Goal: Task Accomplishment & Management: Complete application form

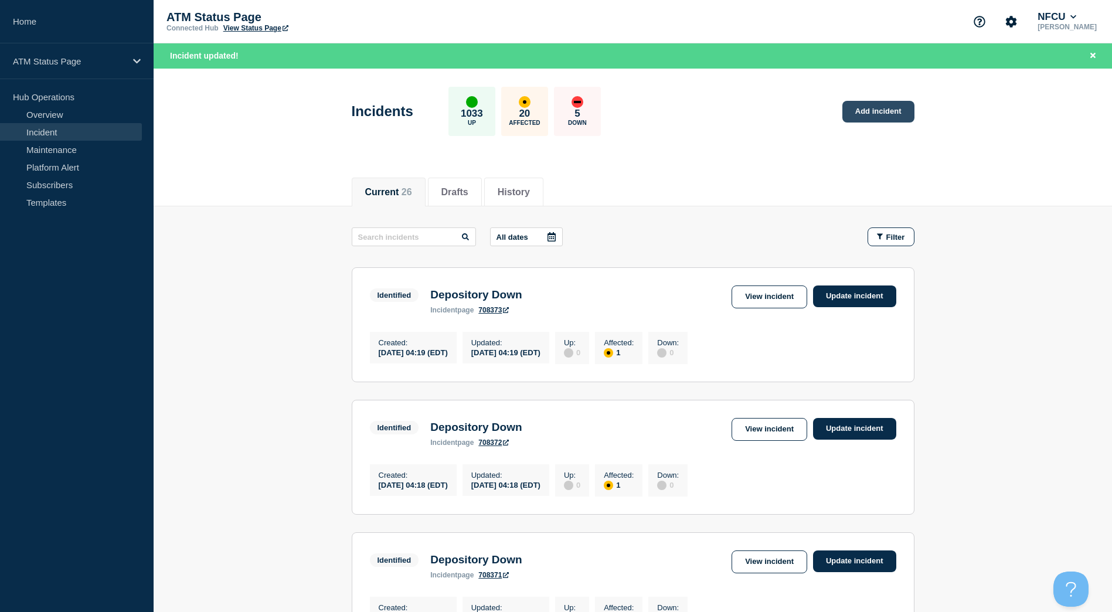
click at [893, 120] on link "Add incident" at bounding box center [878, 112] width 72 height 22
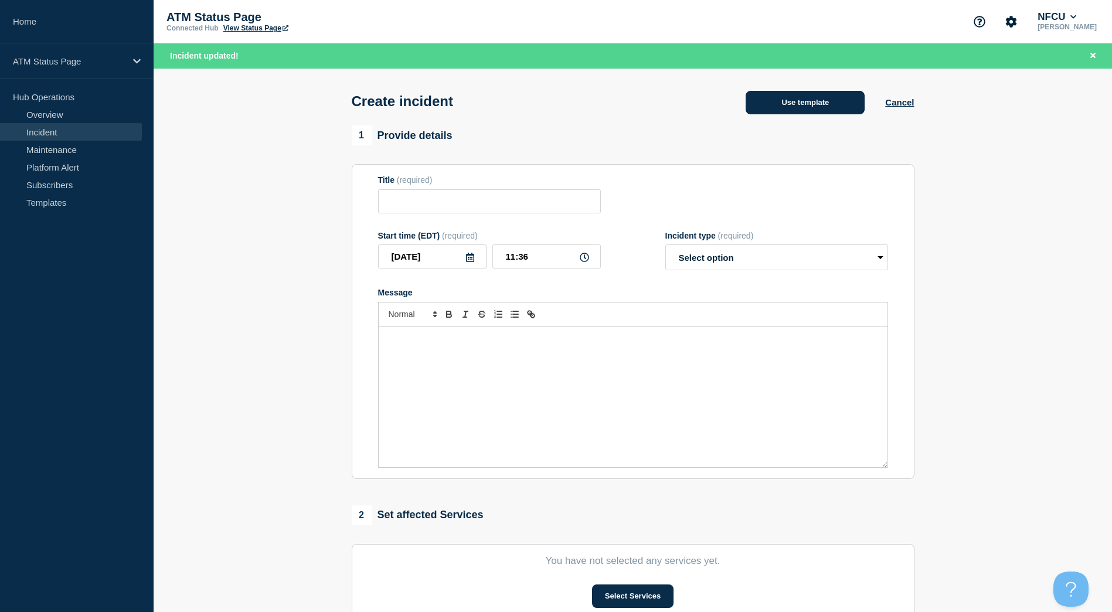
click at [810, 112] on button "Use template" at bounding box center [805, 102] width 119 height 23
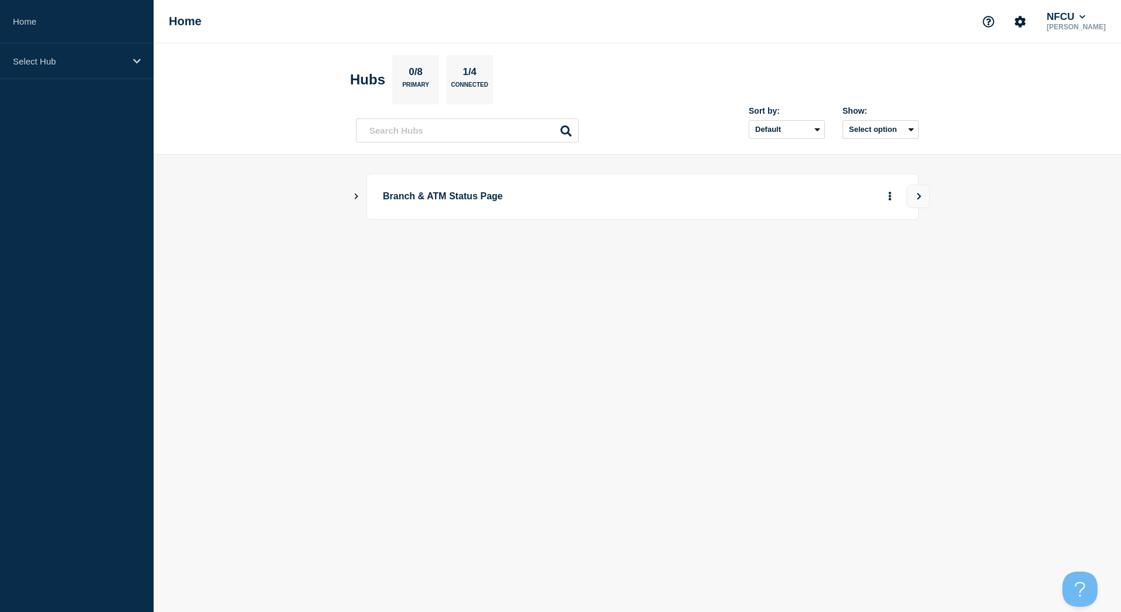
click at [355, 199] on button "Show Connected Hubs" at bounding box center [356, 196] width 6 height 9
click at [844, 261] on button "See overview" at bounding box center [849, 255] width 62 height 23
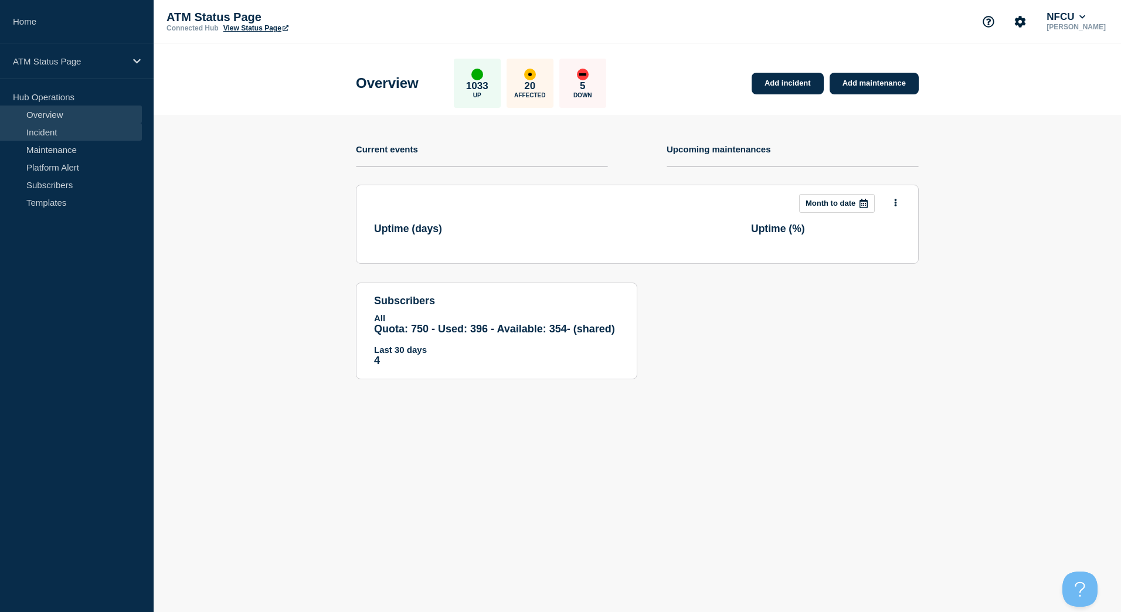
click at [96, 138] on link "Incident" at bounding box center [71, 132] width 142 height 18
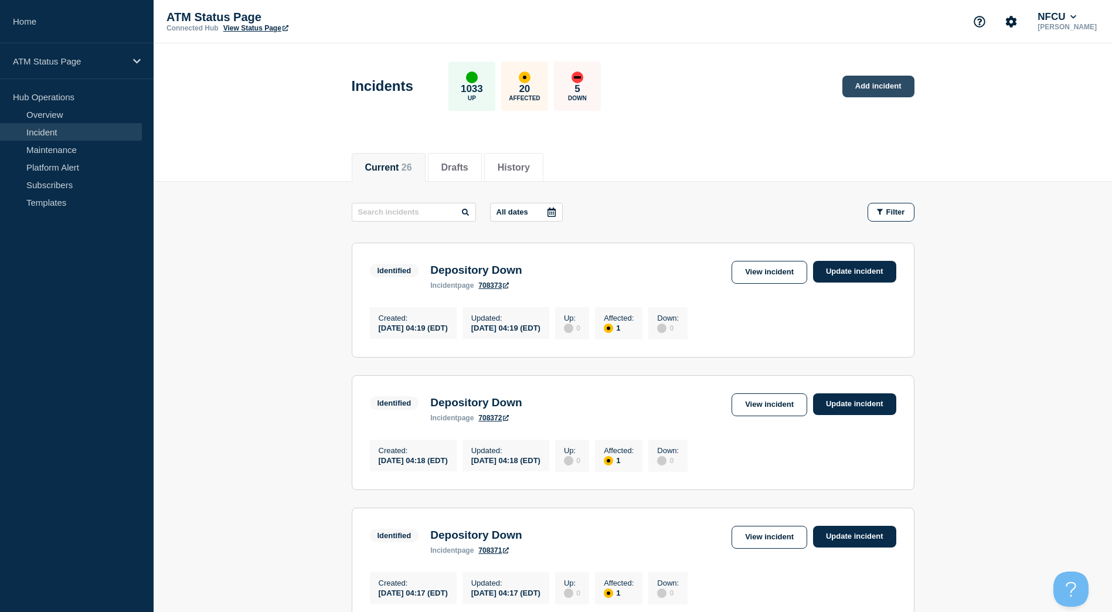
click at [878, 91] on link "Add incident" at bounding box center [878, 87] width 72 height 22
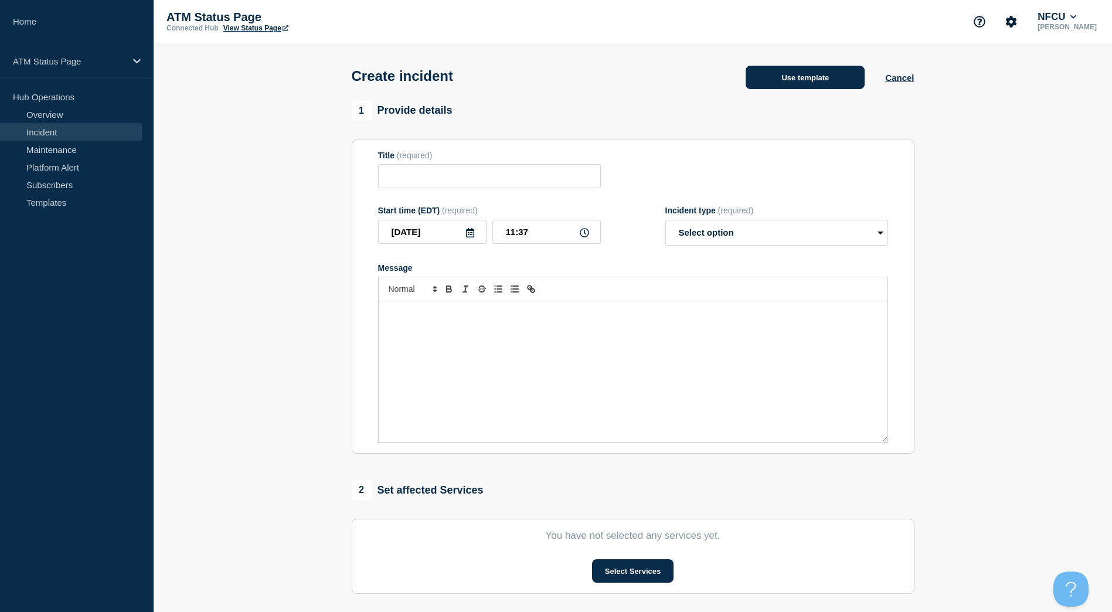
click at [825, 86] on button "Use template" at bounding box center [805, 77] width 119 height 23
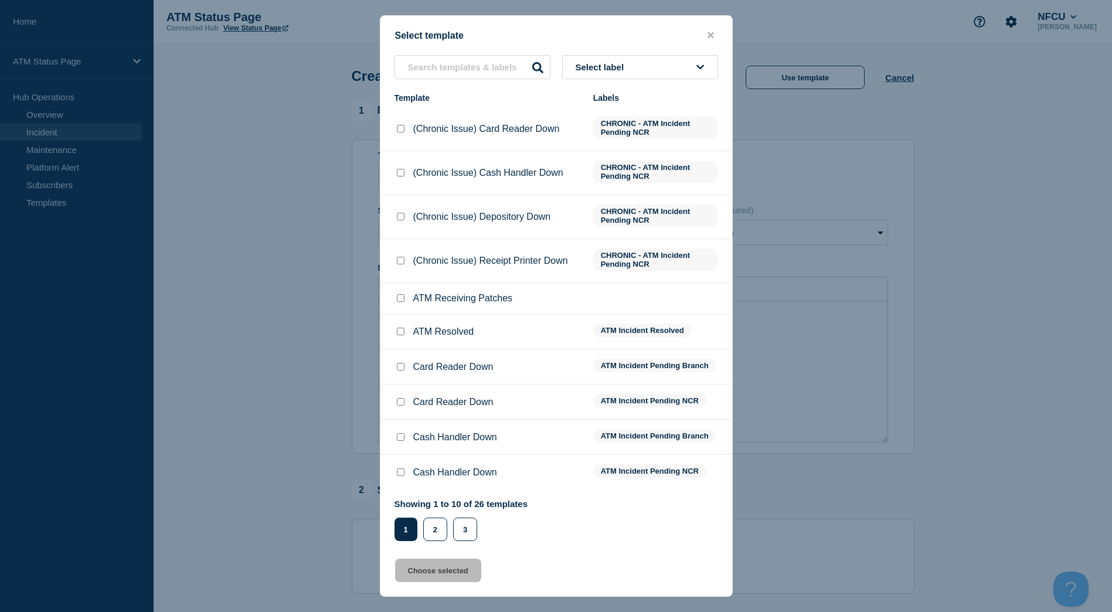
click at [661, 64] on button "Select label" at bounding box center [640, 67] width 156 height 24
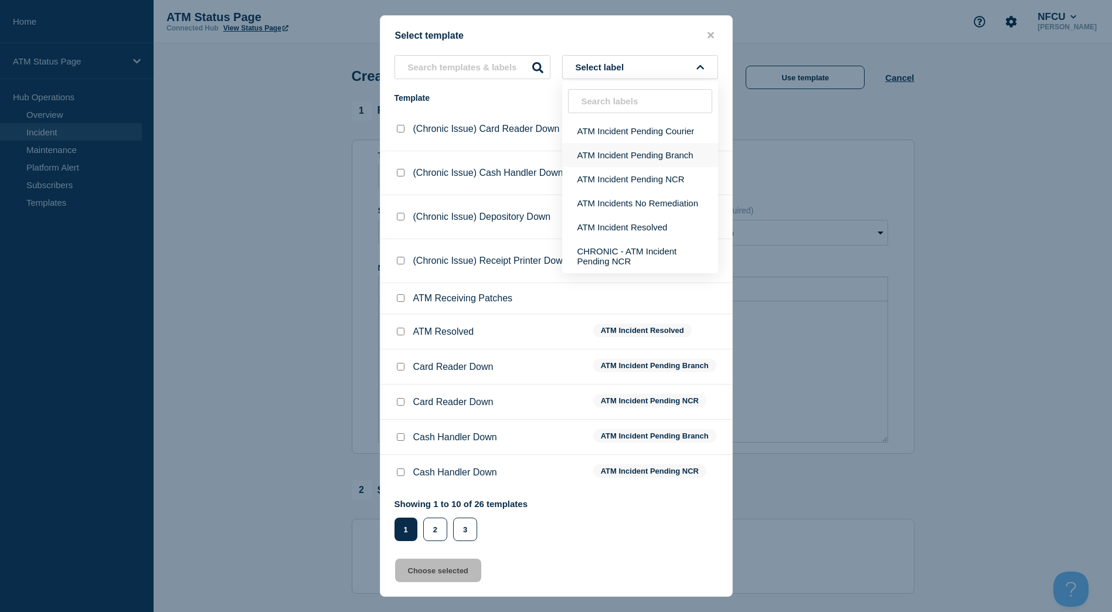
click at [654, 149] on button "ATM Incident Pending Branch" at bounding box center [640, 155] width 156 height 24
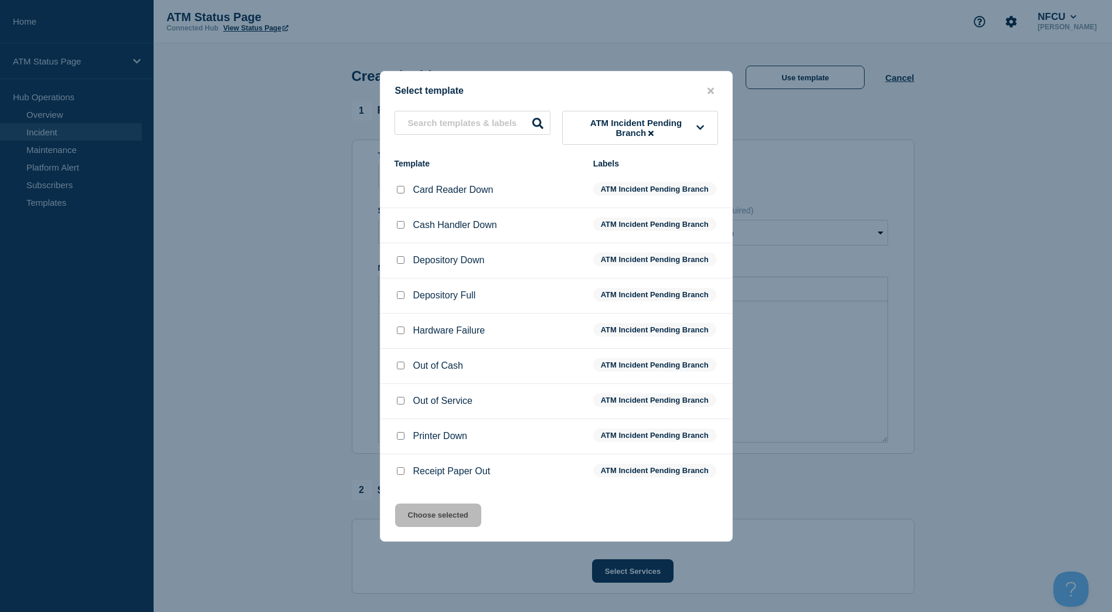
click at [399, 263] on input "Depository Down checkbox" at bounding box center [401, 260] width 8 height 8
checkbox input "true"
click at [460, 505] on div "Select template ATM Incident Pending Branch Template Labels Card Reader Down AT…" at bounding box center [556, 306] width 353 height 471
click at [455, 512] on button "Choose selected" at bounding box center [438, 515] width 86 height 23
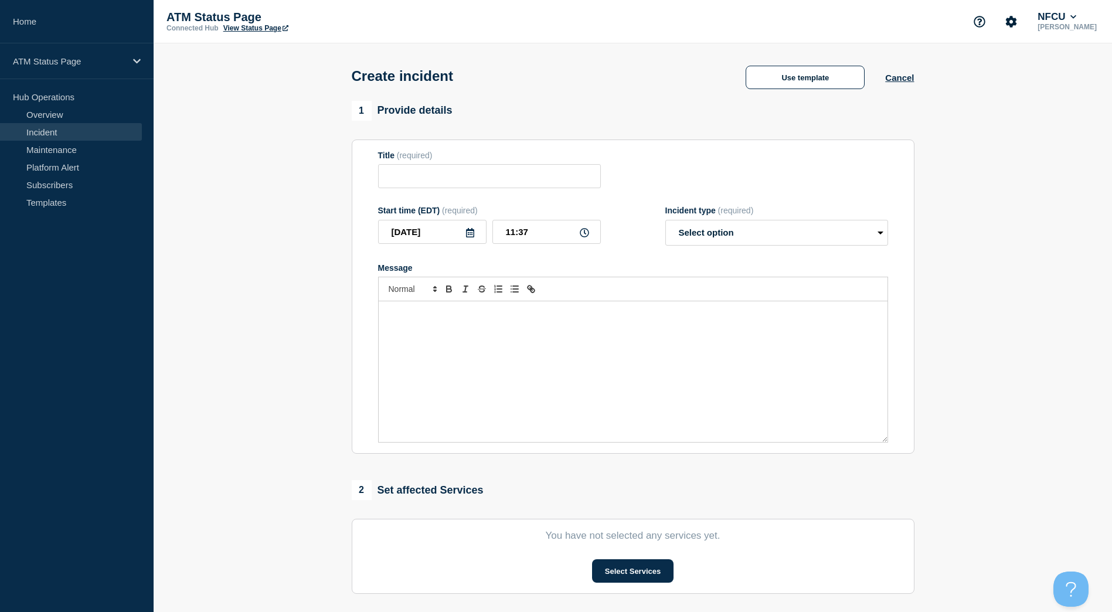
type input "Depository Down"
select select "identified"
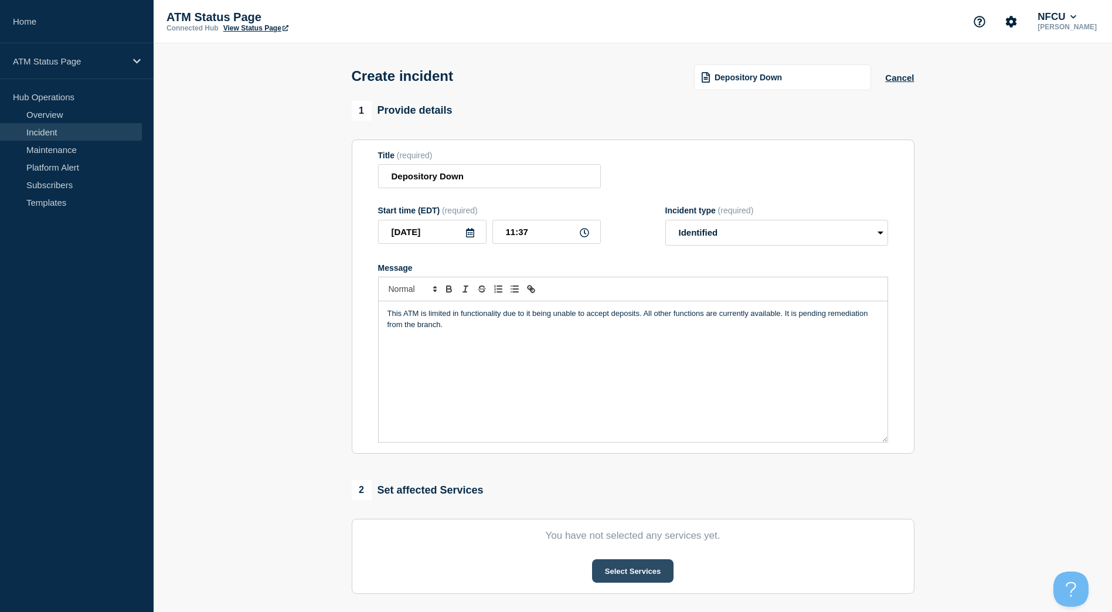
click at [614, 569] on button "Select Services" at bounding box center [632, 570] width 81 height 23
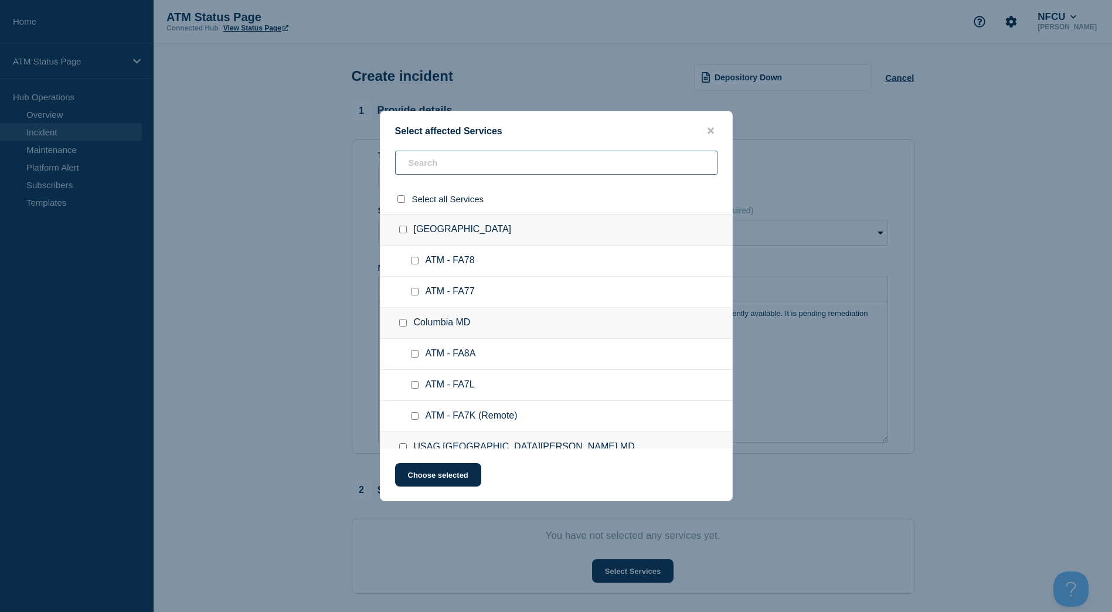
click at [443, 170] on input "text" at bounding box center [556, 163] width 322 height 24
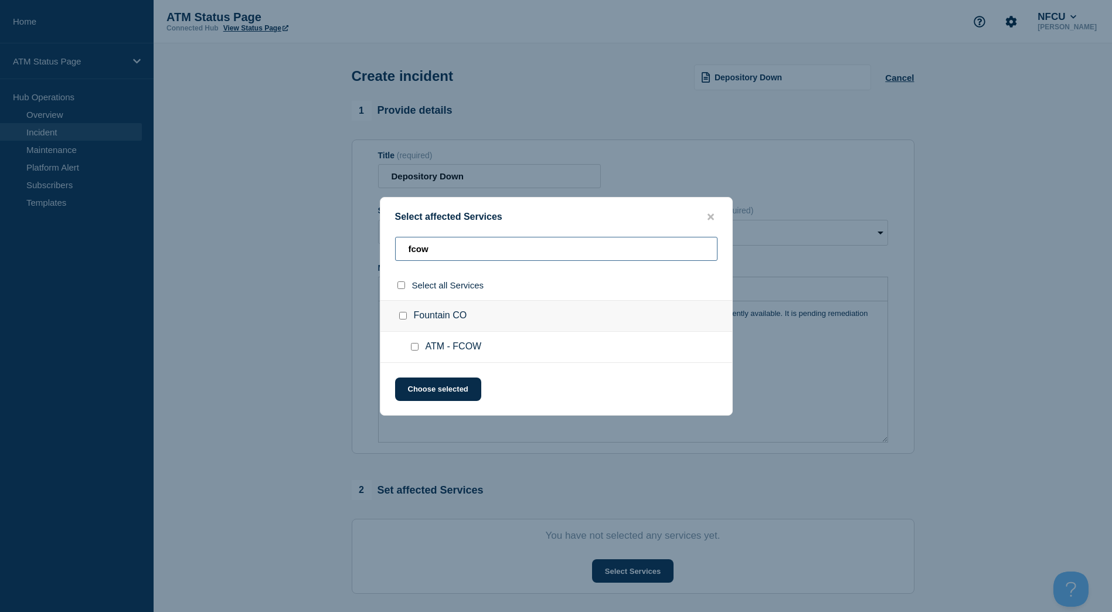
type input "fcow"
click at [401, 315] on input "Fountain CO checkbox" at bounding box center [403, 316] width 8 height 8
checkbox input "true"
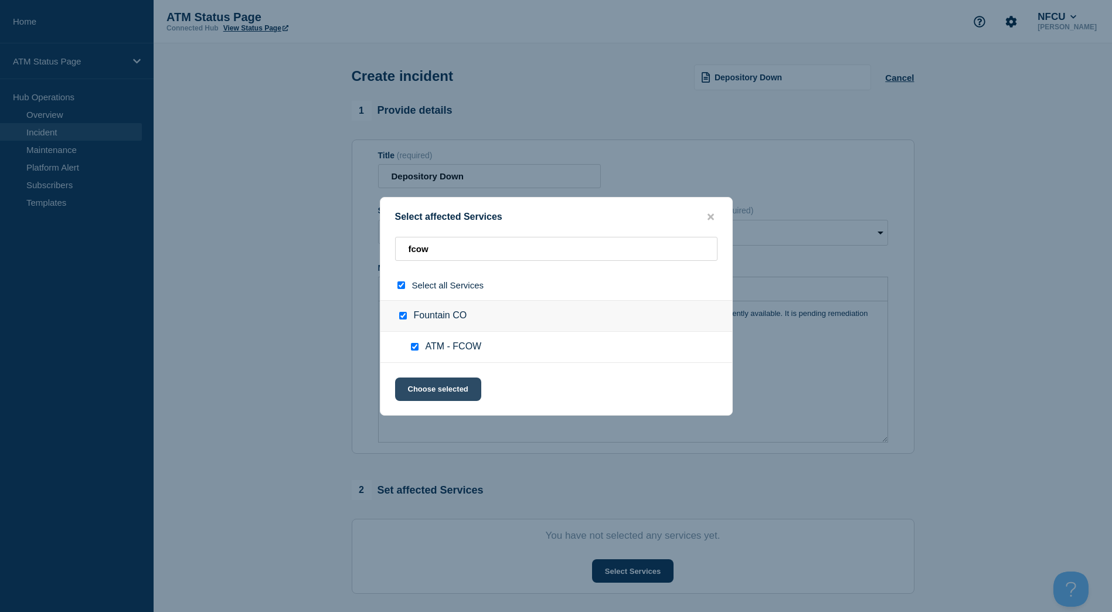
click at [427, 378] on button "Choose selected" at bounding box center [438, 389] width 86 height 23
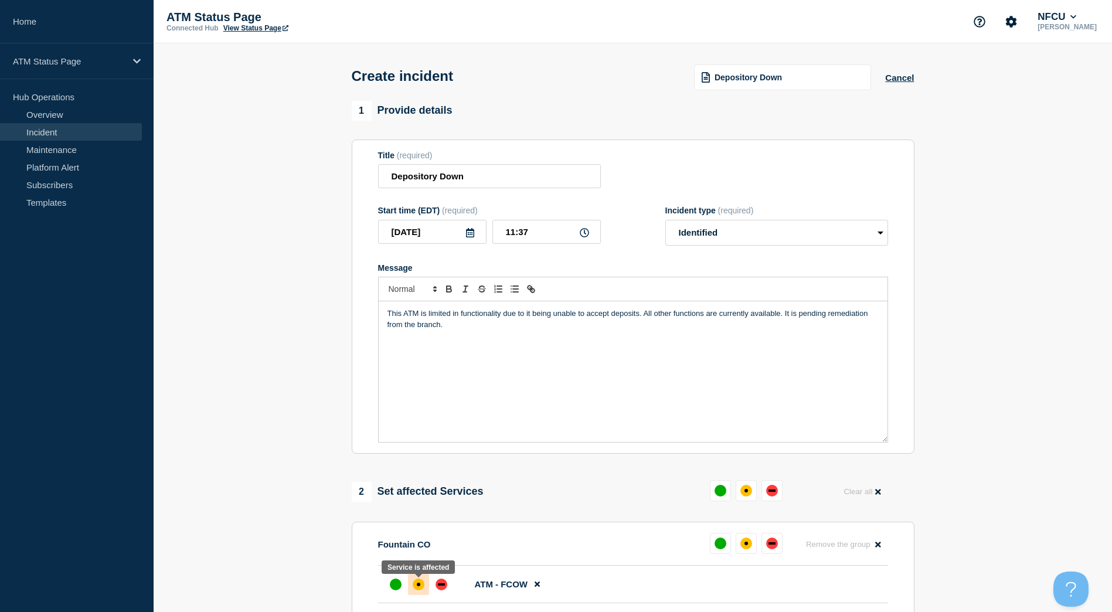
click at [415, 593] on div at bounding box center [418, 584] width 21 height 21
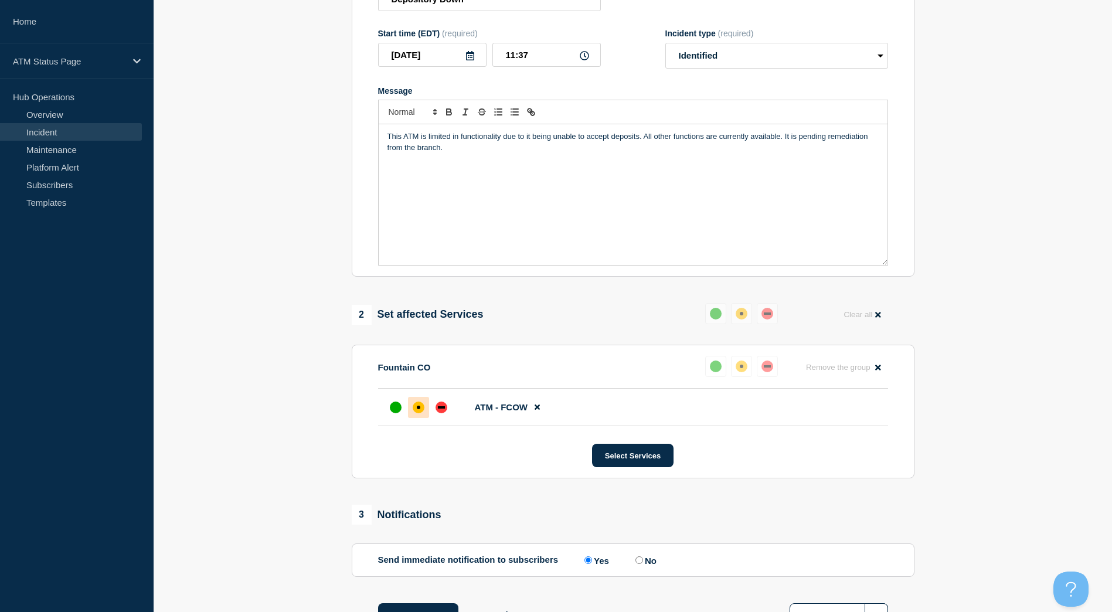
scroll to position [209, 0]
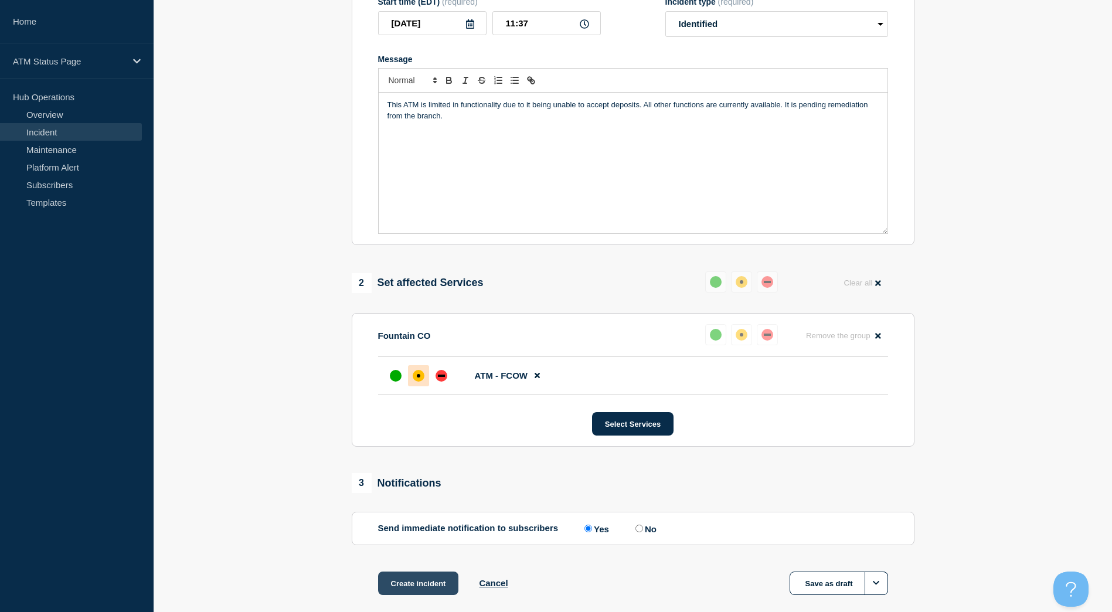
click at [419, 592] on button "Create incident" at bounding box center [418, 583] width 81 height 23
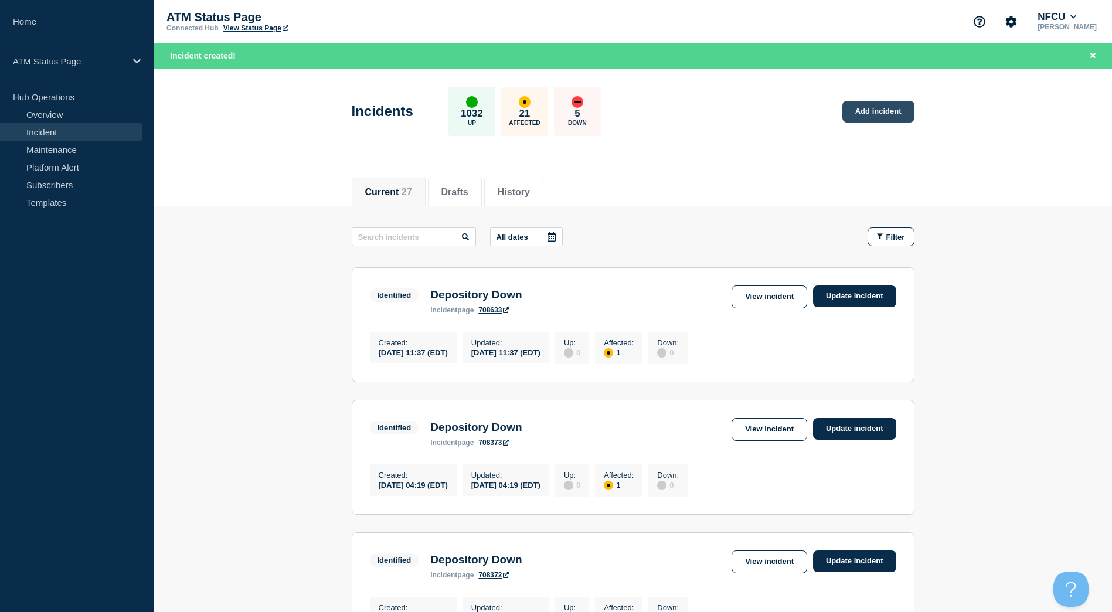
click at [889, 110] on link "Add incident" at bounding box center [878, 112] width 72 height 22
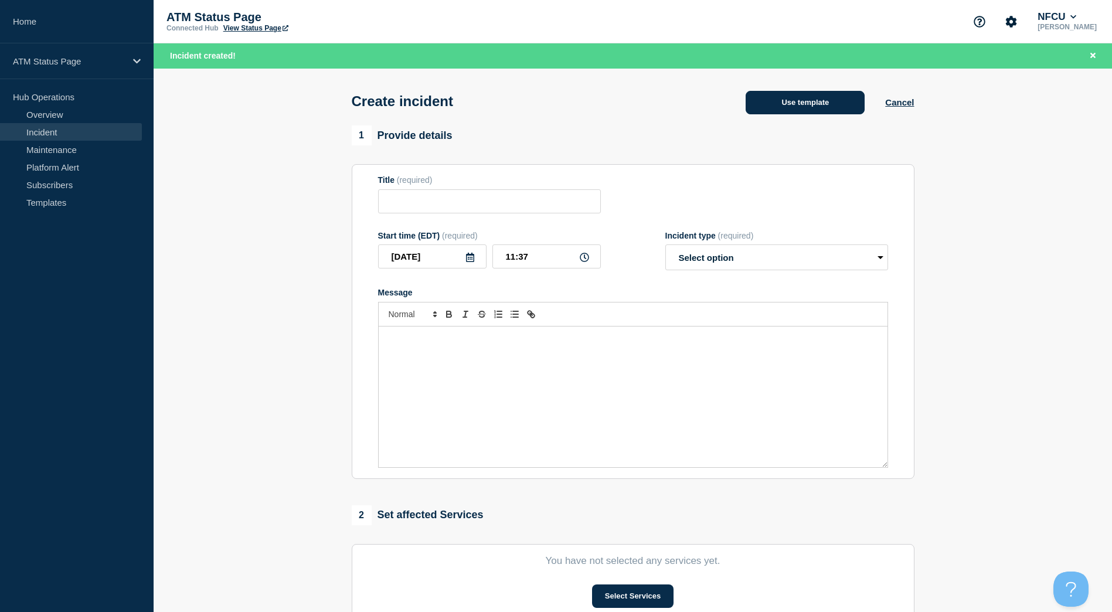
click at [777, 110] on button "Use template" at bounding box center [805, 102] width 119 height 23
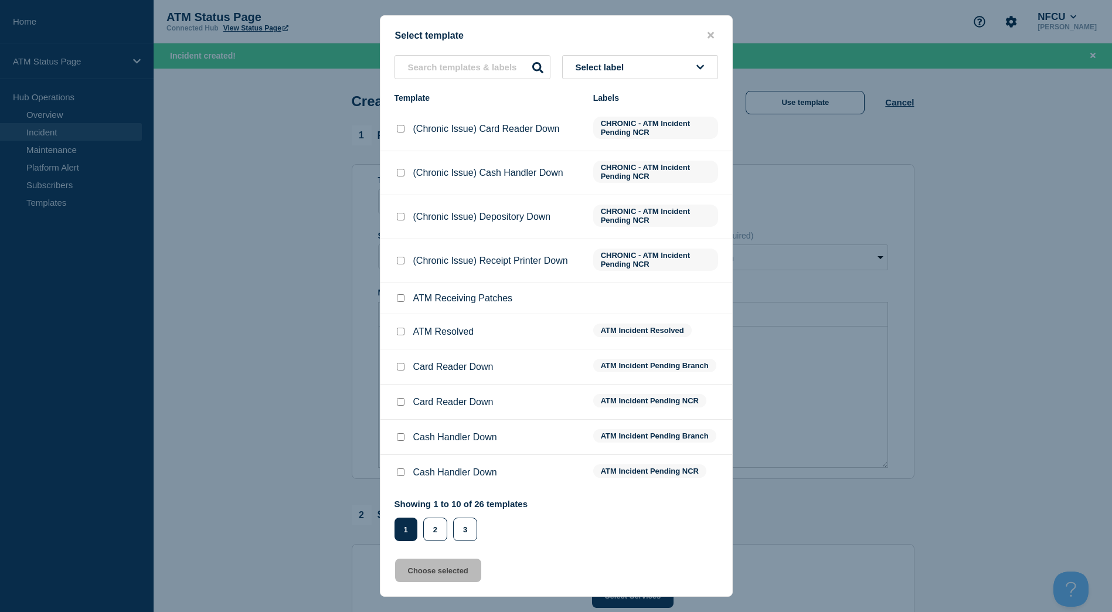
click at [705, 64] on button "Select label" at bounding box center [640, 67] width 156 height 24
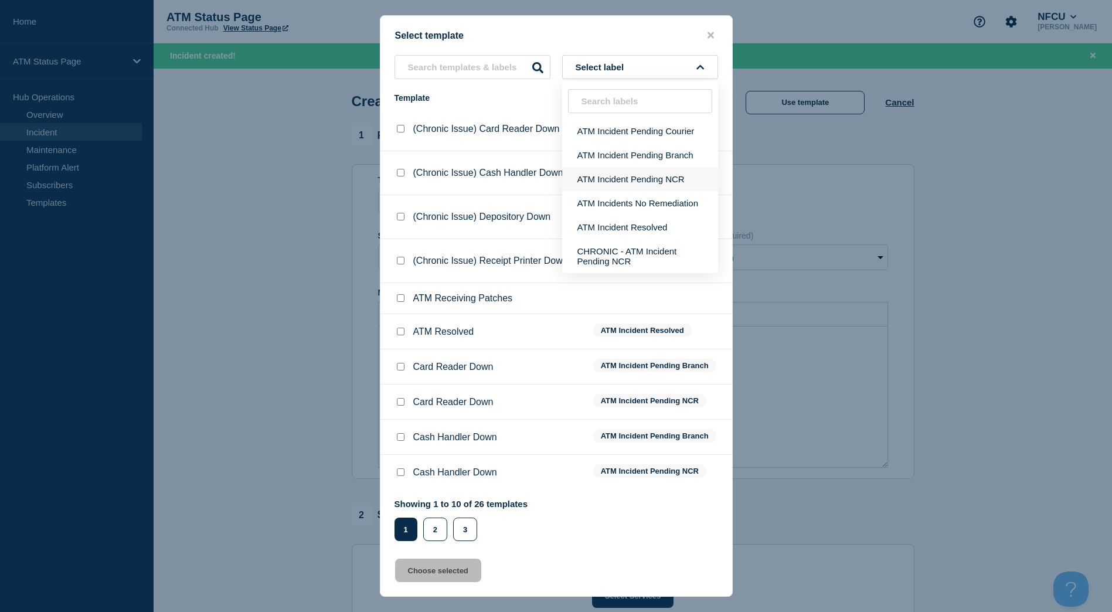
click at [620, 186] on button "ATM Incident Pending NCR" at bounding box center [640, 179] width 156 height 24
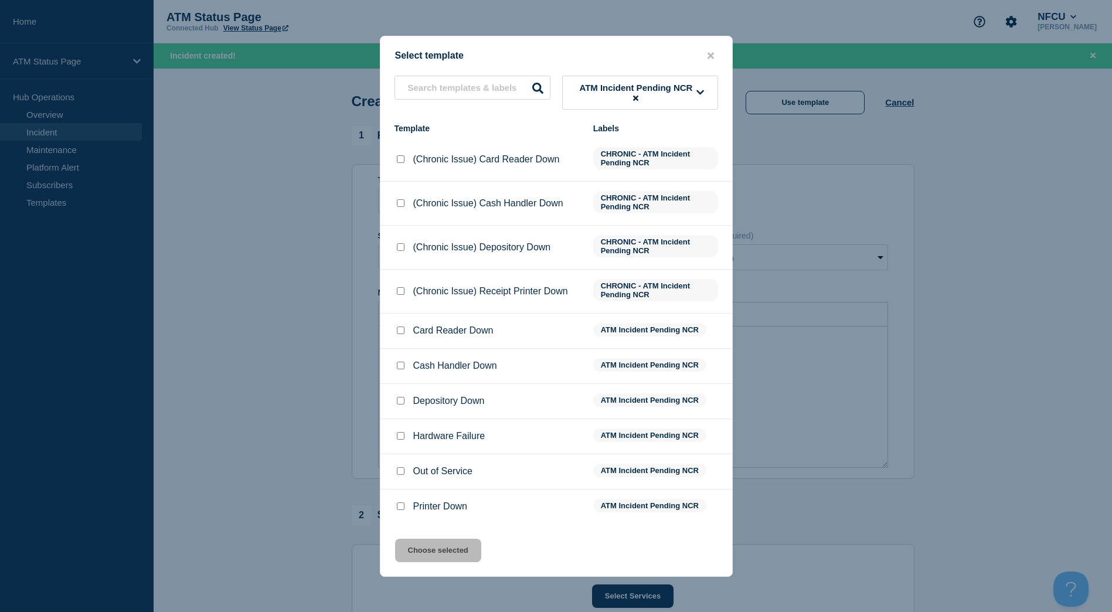
click at [403, 393] on li "Depository Down ATM Incident Pending NCR" at bounding box center [556, 401] width 352 height 35
click at [403, 396] on li "Depository Down ATM Incident Pending NCR" at bounding box center [556, 401] width 352 height 35
click at [401, 399] on input "Depository Down checkbox" at bounding box center [401, 401] width 8 height 8
checkbox input "true"
click at [451, 549] on button "Choose selected" at bounding box center [438, 550] width 86 height 23
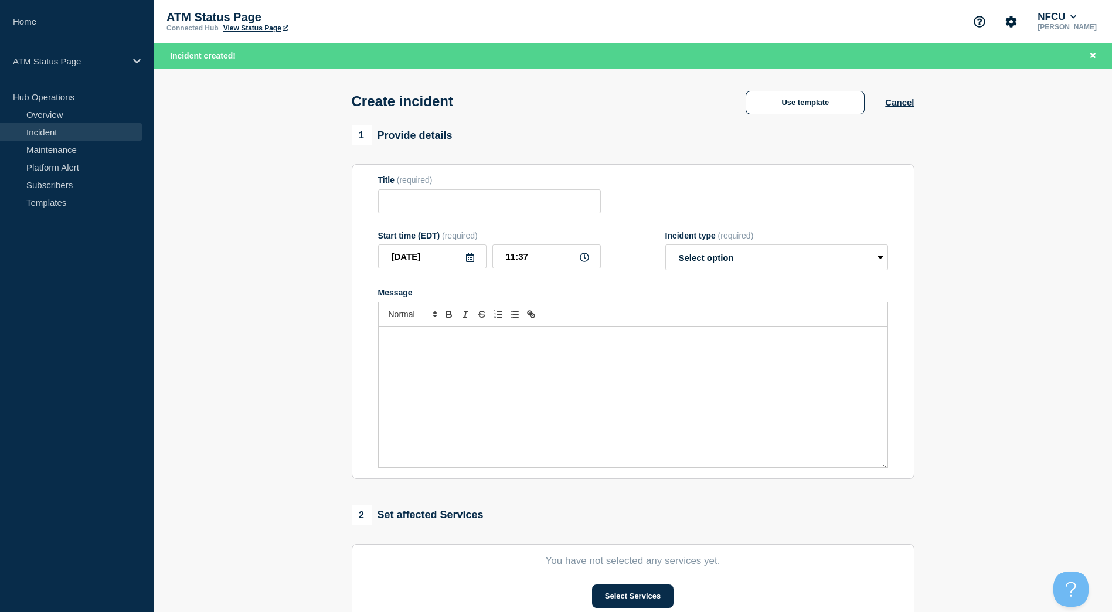
type input "Depository Down"
select select "identified"
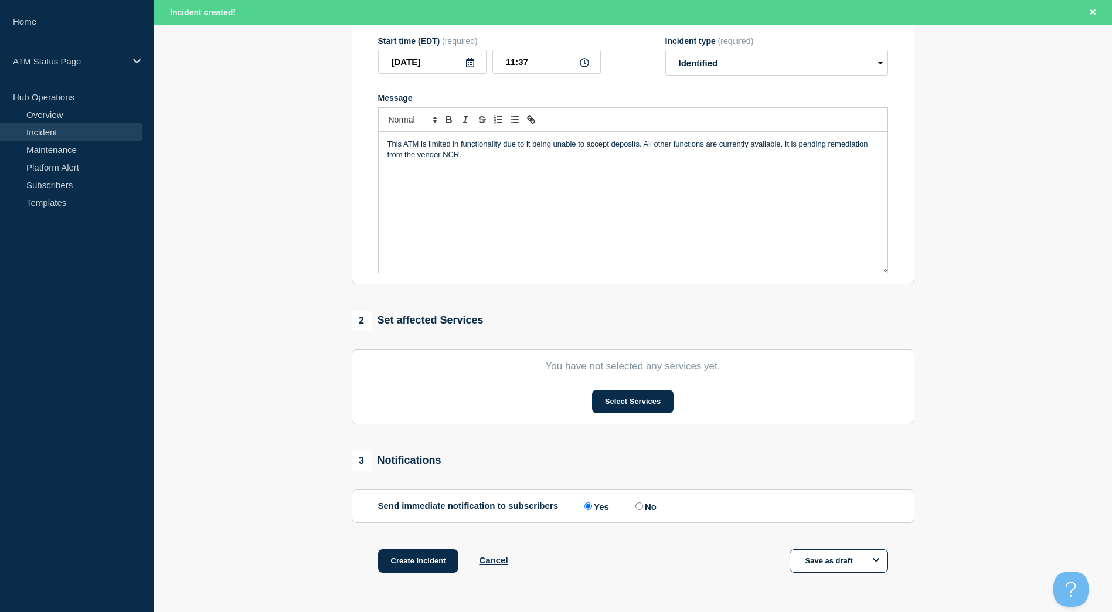
scroll to position [234, 0]
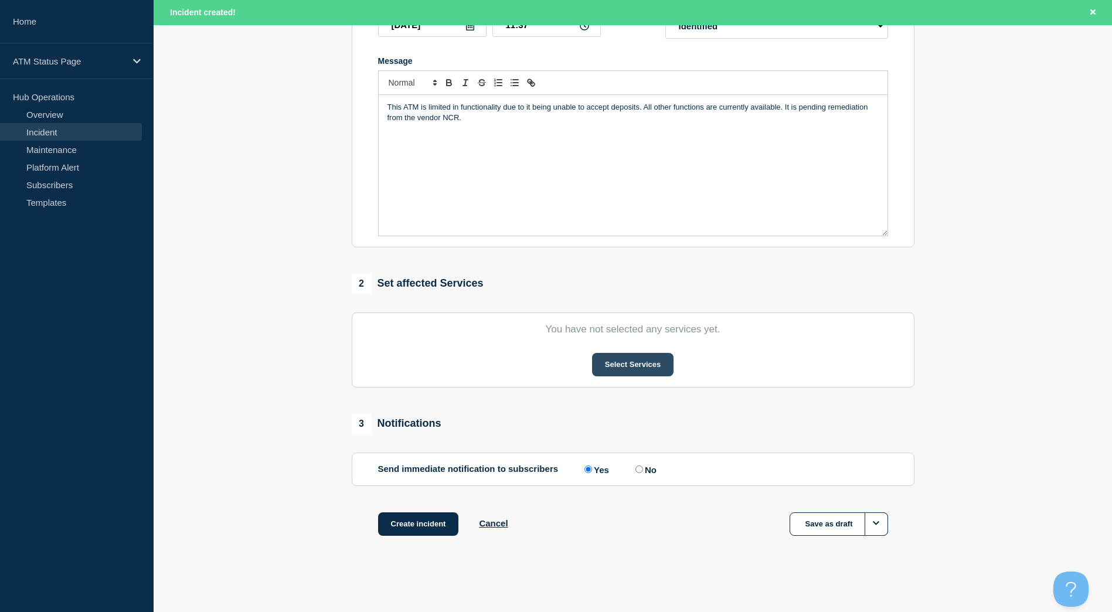
click at [610, 358] on button "Select Services" at bounding box center [632, 364] width 81 height 23
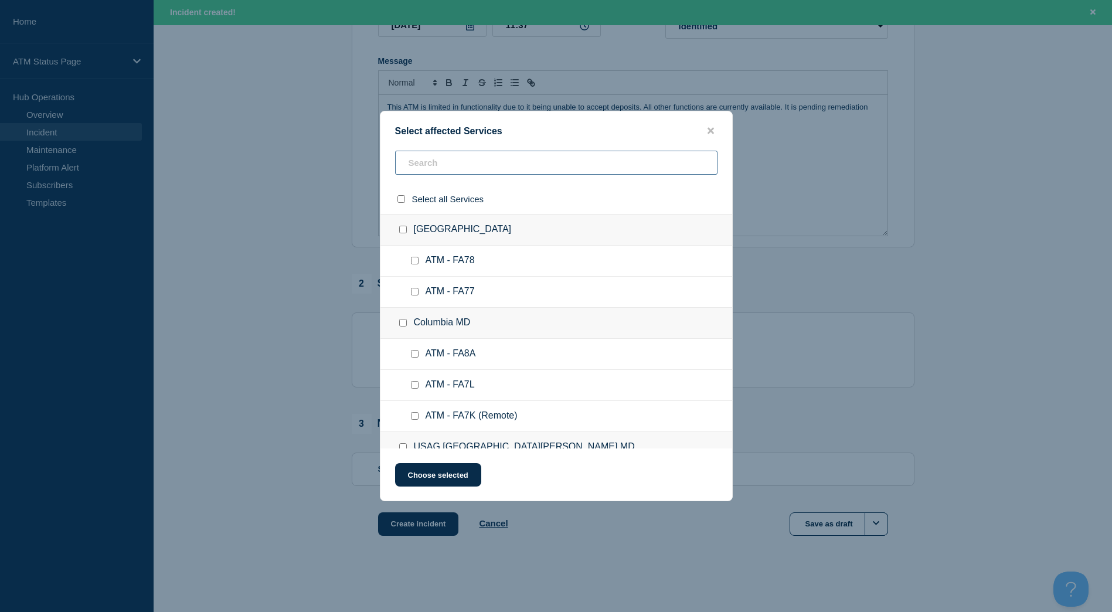
click at [499, 165] on input "text" at bounding box center [556, 163] width 322 height 24
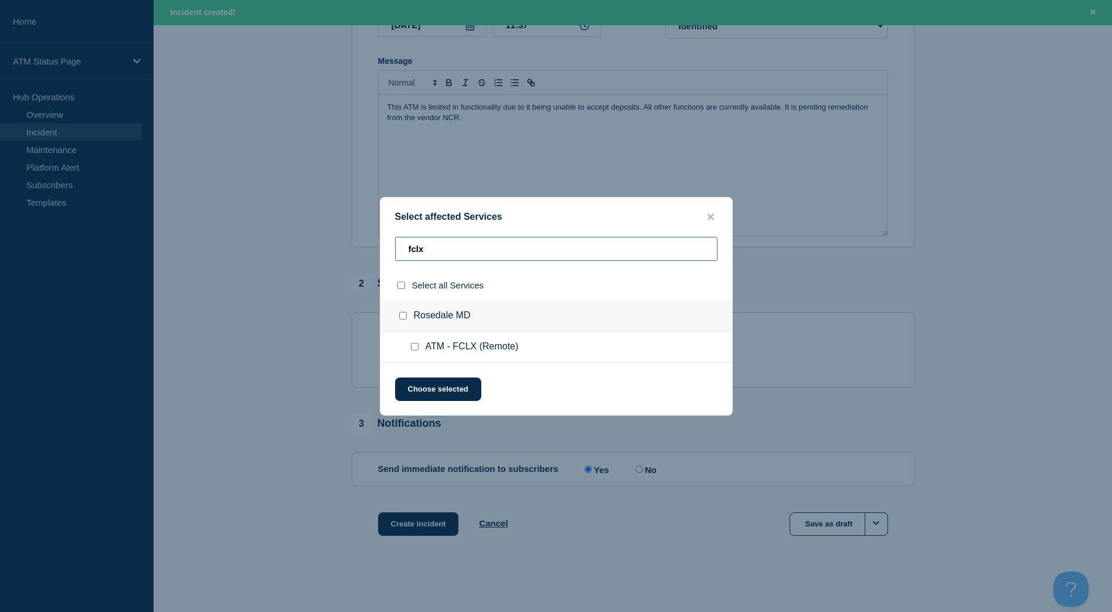
type input "fclx"
click at [404, 314] on input "Rosedale MD checkbox" at bounding box center [403, 316] width 8 height 8
checkbox input "true"
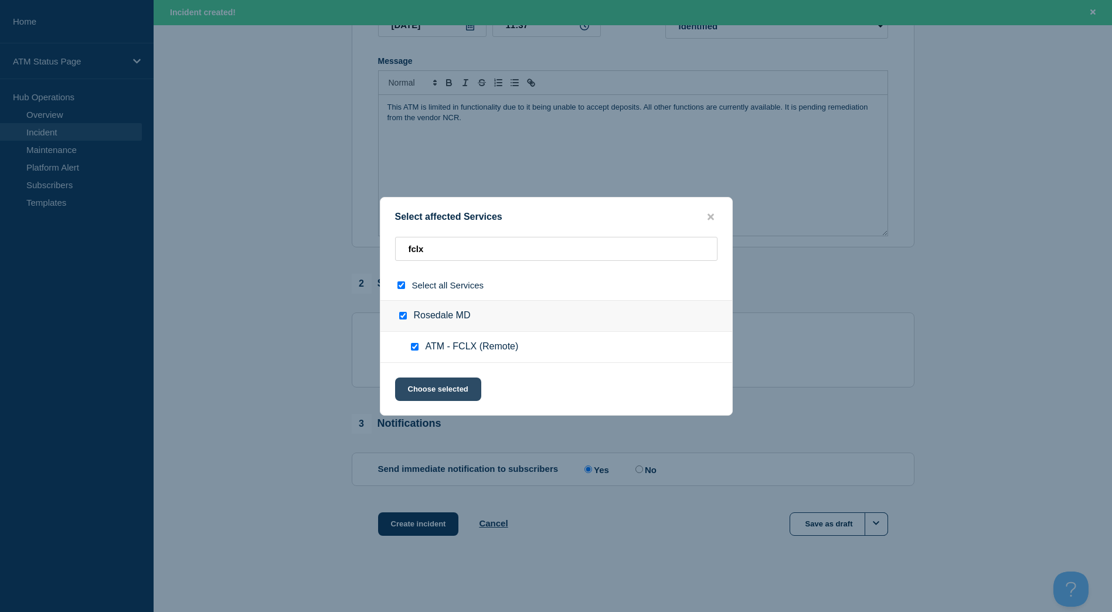
click at [436, 385] on button "Choose selected" at bounding box center [438, 389] width 86 height 23
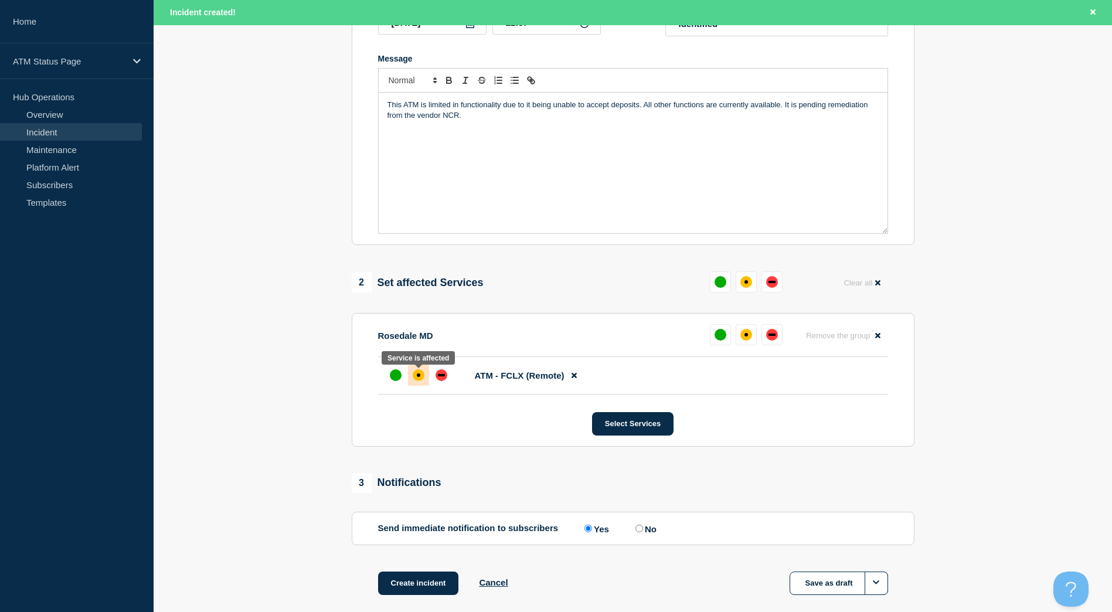
click at [415, 380] on div "affected" at bounding box center [419, 375] width 12 height 12
click at [419, 583] on button "Create incident" at bounding box center [418, 583] width 81 height 23
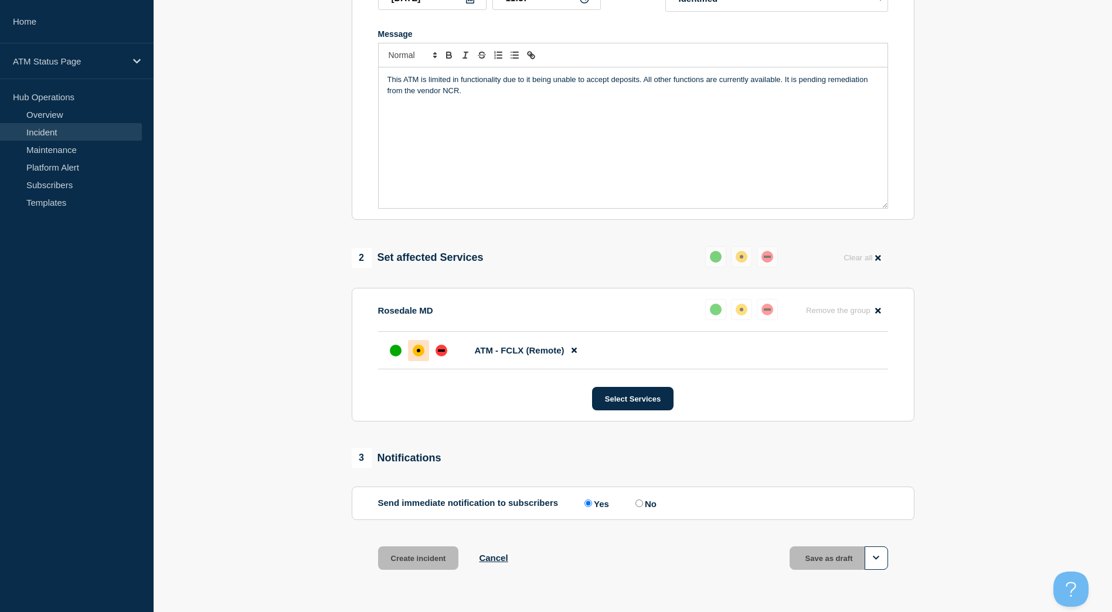
scroll to position [209, 0]
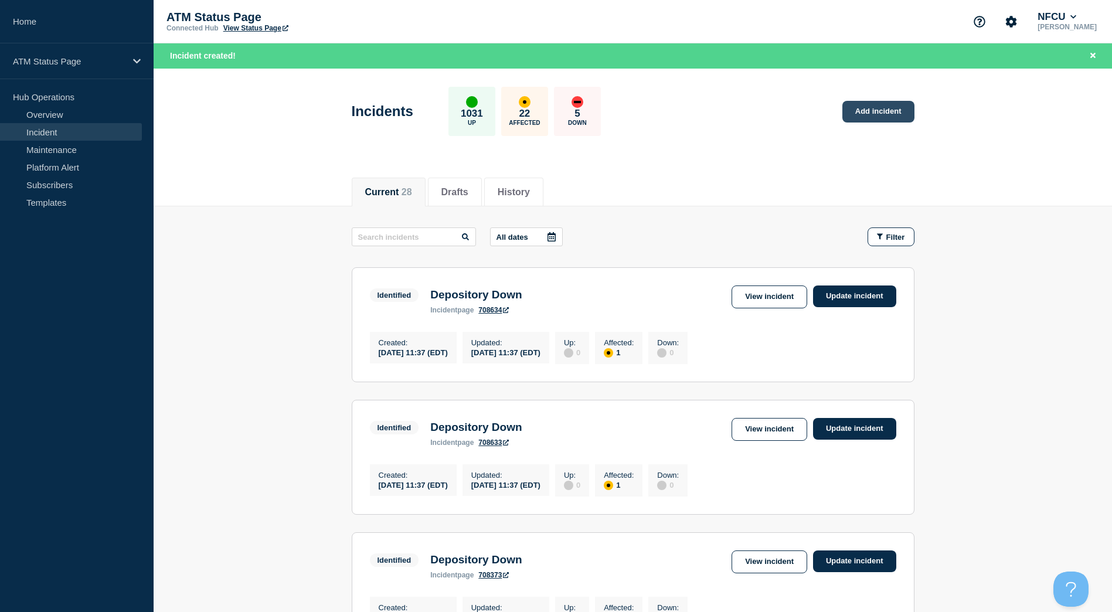
click at [859, 116] on link "Add incident" at bounding box center [878, 112] width 72 height 22
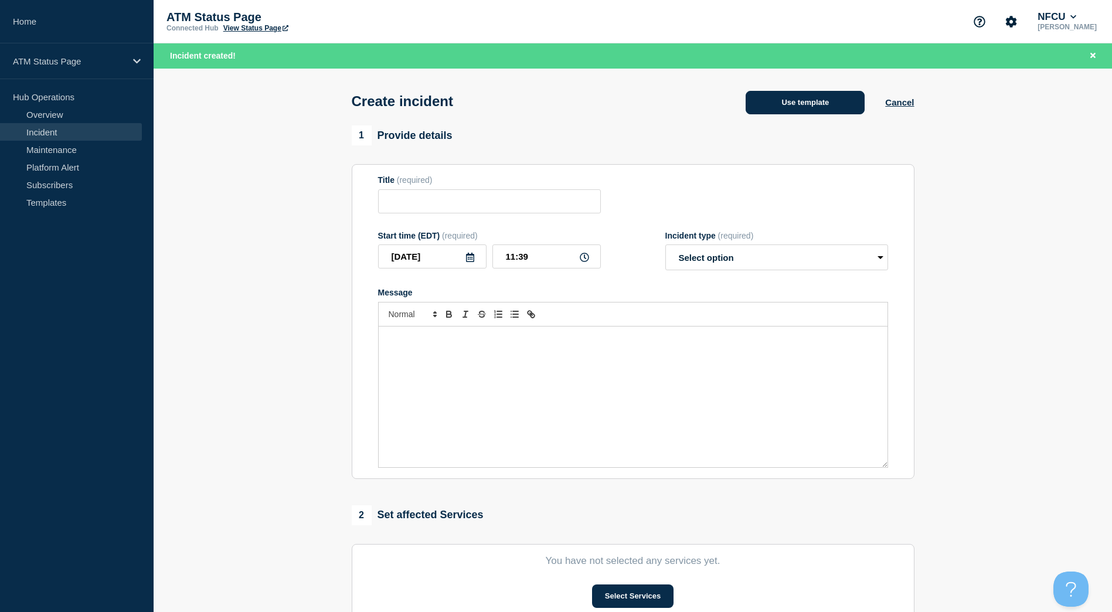
click at [825, 110] on button "Use template" at bounding box center [805, 102] width 119 height 23
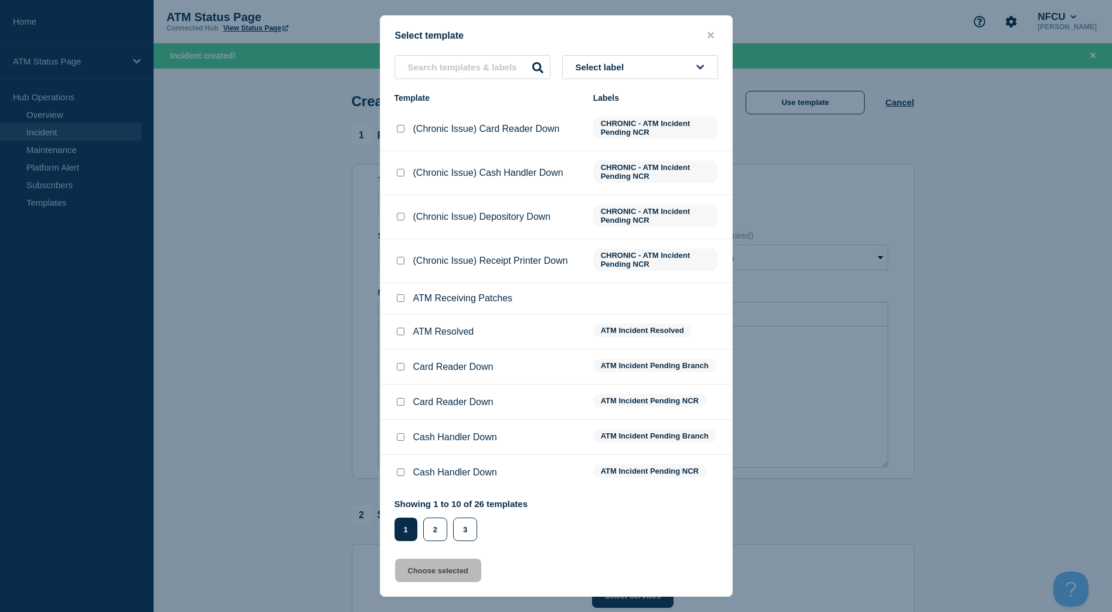
click at [651, 67] on button "Select label" at bounding box center [640, 67] width 156 height 24
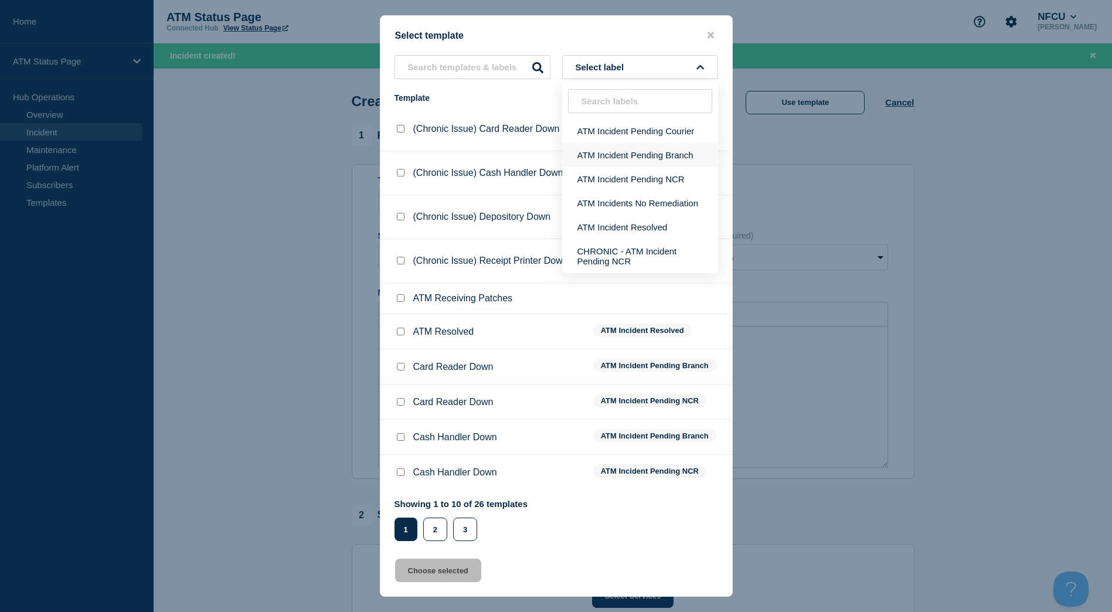
click at [625, 154] on button "ATM Incident Pending Branch" at bounding box center [640, 155] width 156 height 24
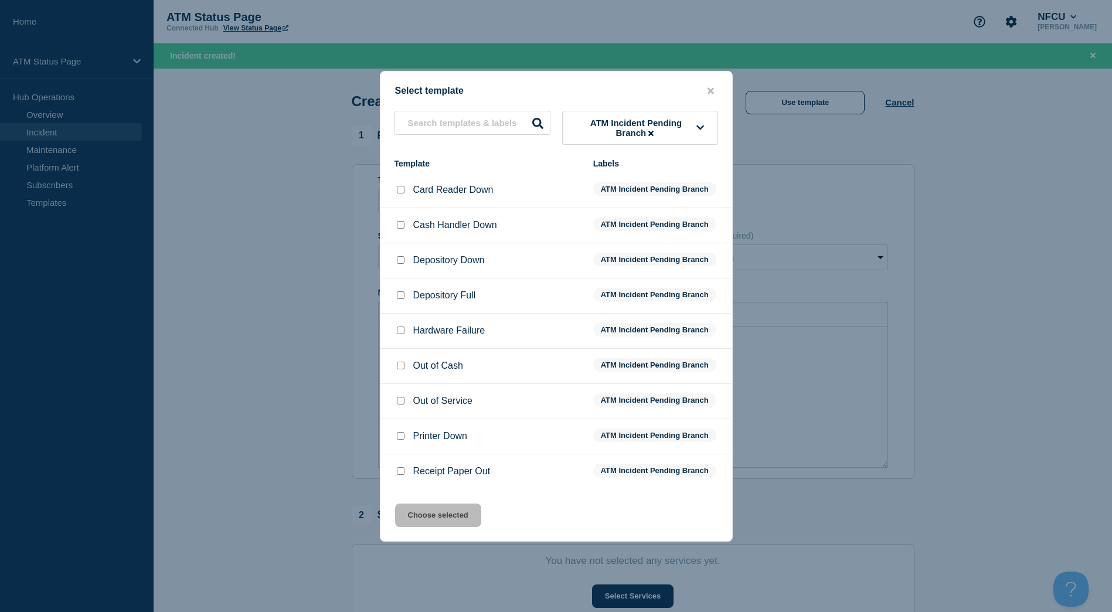
click at [397, 257] on div at bounding box center [401, 260] width 12 height 12
click at [398, 260] on input "Depository Down checkbox" at bounding box center [401, 260] width 8 height 8
checkbox input "true"
click at [434, 521] on button "Choose selected" at bounding box center [438, 515] width 86 height 23
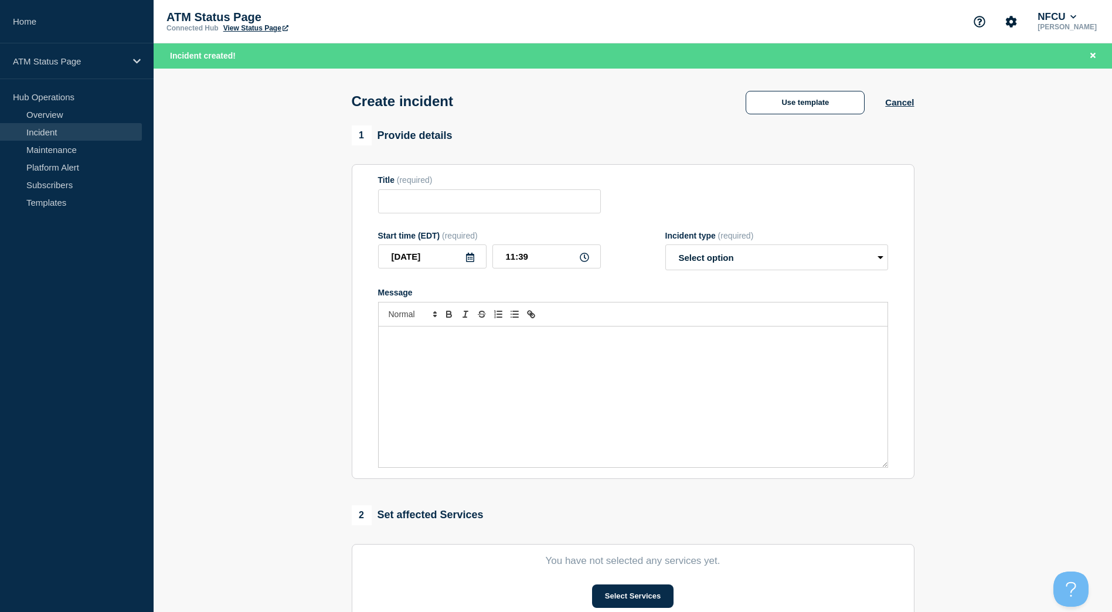
type input "Depository Down"
select select "identified"
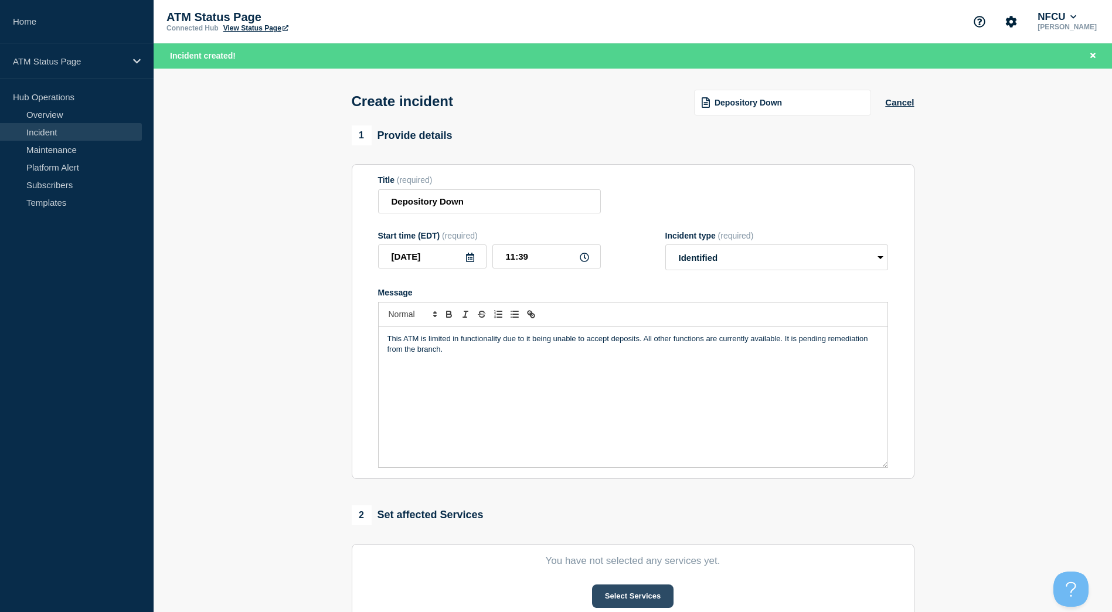
click at [621, 598] on button "Select Services" at bounding box center [632, 595] width 81 height 23
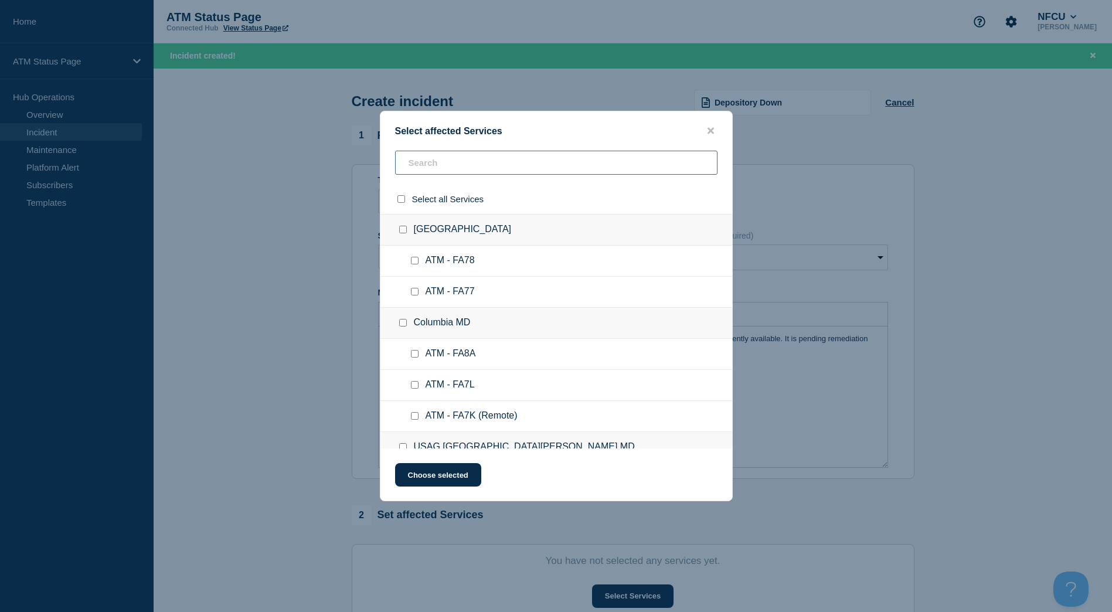
click at [449, 165] on input "text" at bounding box center [556, 163] width 322 height 24
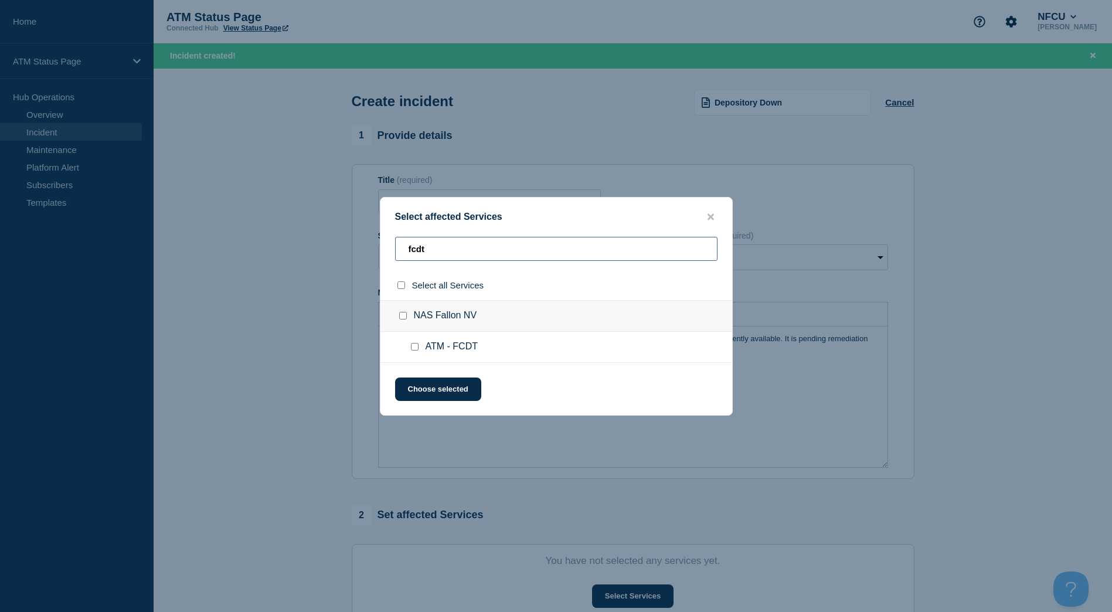
type input "fcdt"
click at [404, 319] on input "NAS Fallon NV checkbox" at bounding box center [403, 316] width 8 height 8
checkbox input "true"
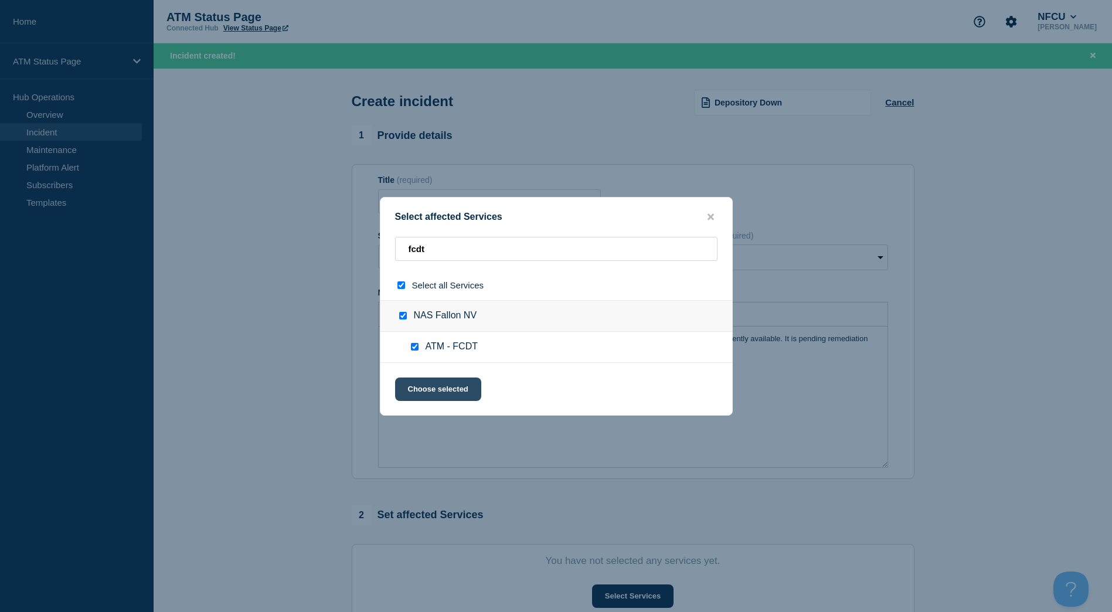
click at [416, 390] on button "Choose selected" at bounding box center [438, 389] width 86 height 23
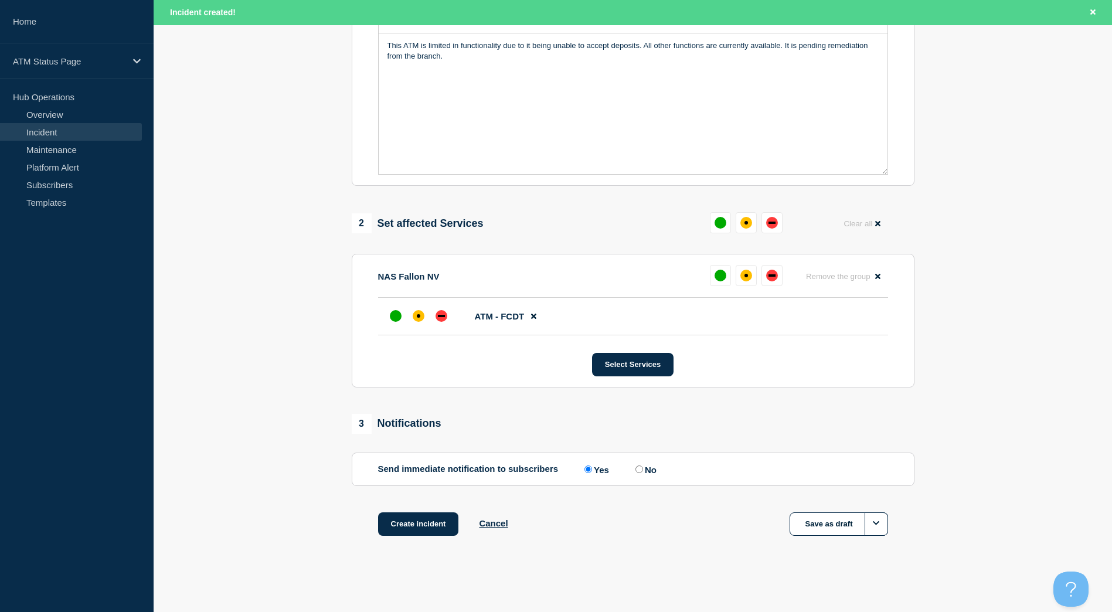
scroll to position [237, 0]
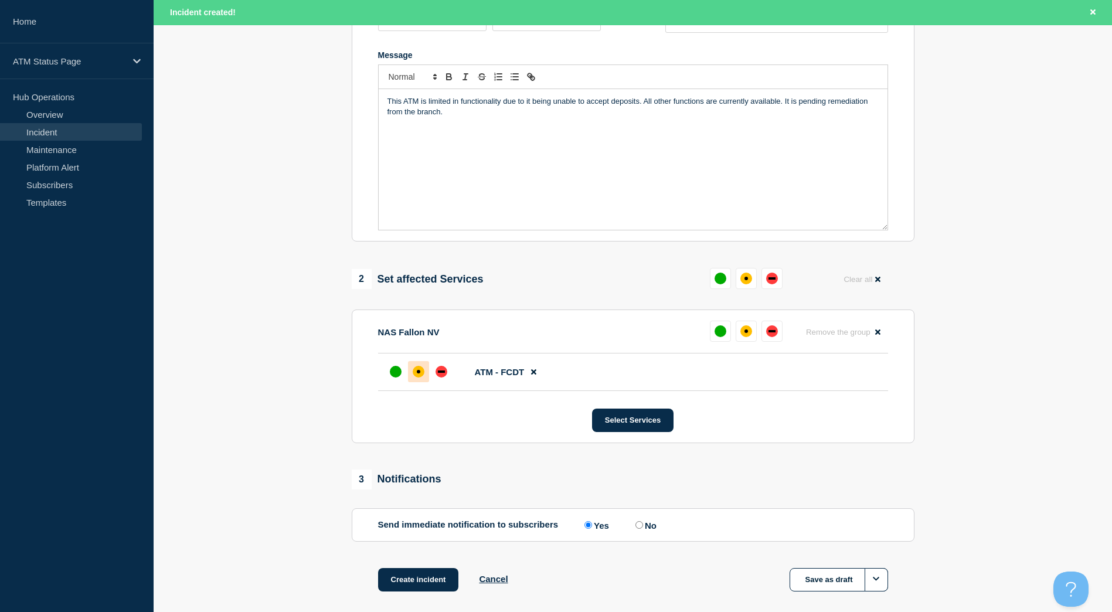
click at [423, 372] on div "affected" at bounding box center [419, 372] width 12 height 12
click at [417, 588] on button "Create incident" at bounding box center [418, 579] width 81 height 23
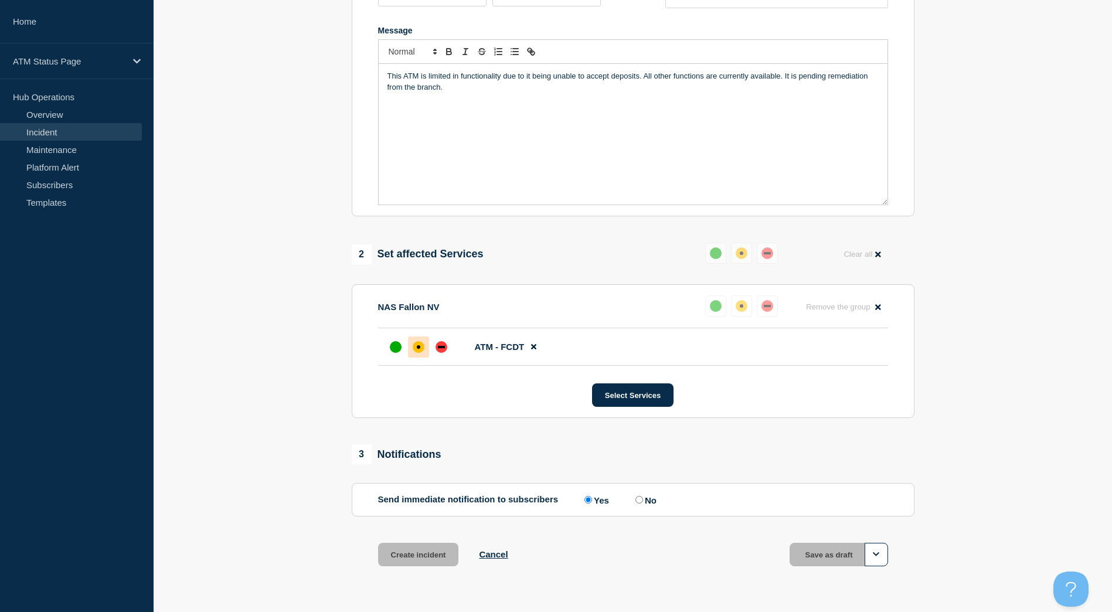
scroll to position [212, 0]
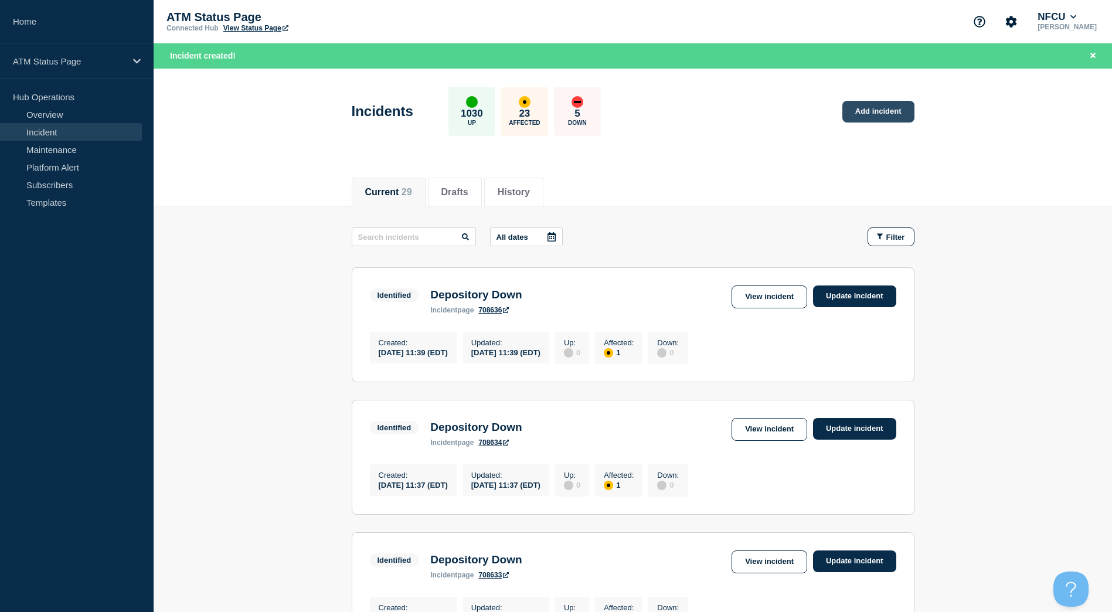
click at [872, 121] on link "Add incident" at bounding box center [878, 112] width 72 height 22
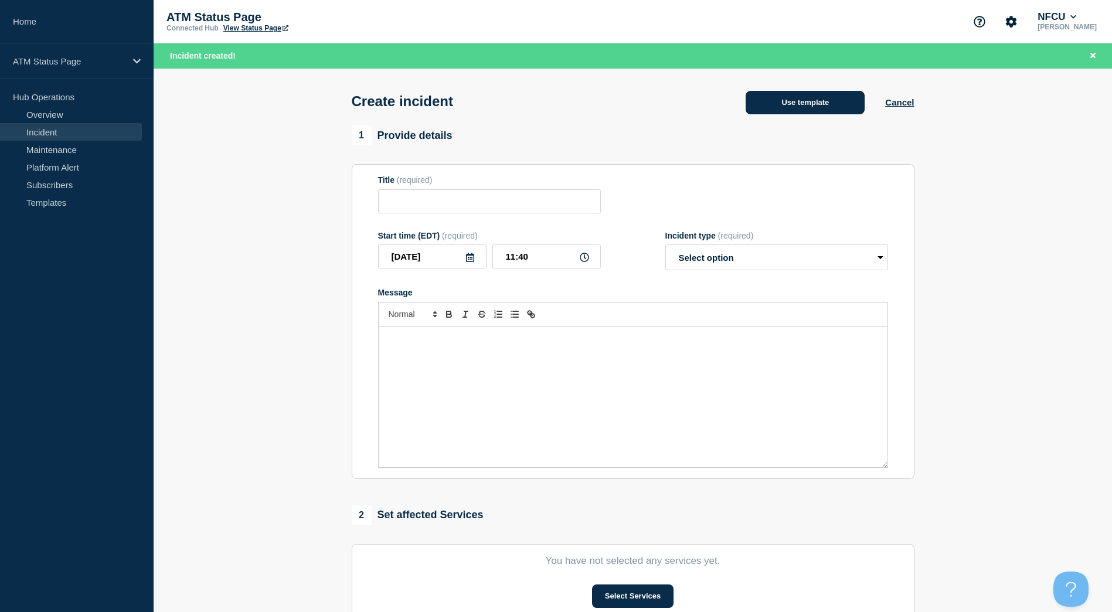
click at [824, 101] on button "Use template" at bounding box center [805, 102] width 119 height 23
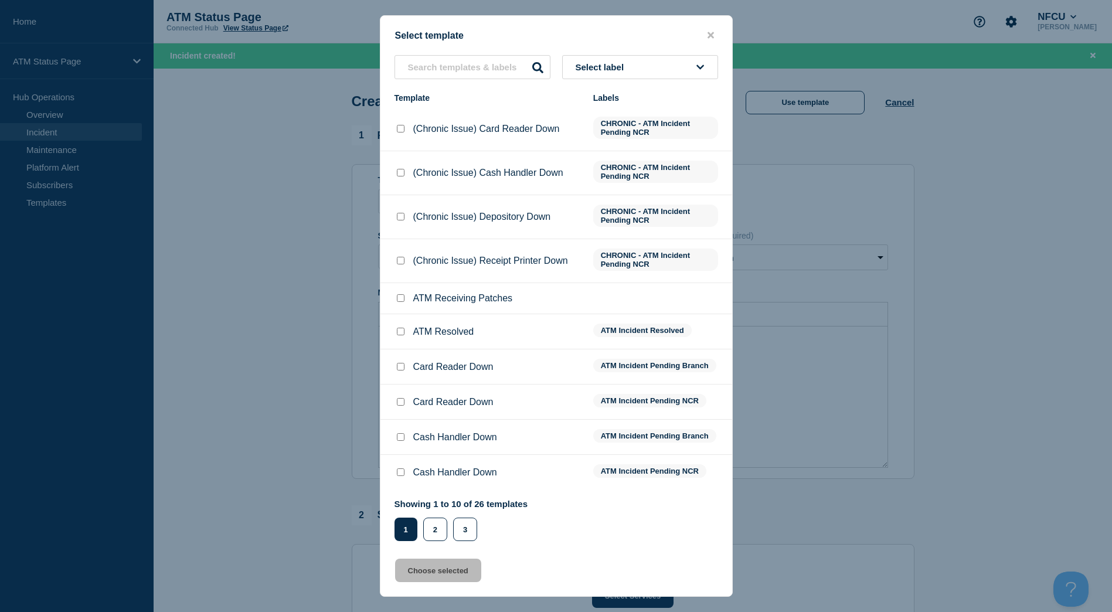
click at [703, 76] on button "Select label" at bounding box center [640, 67] width 156 height 24
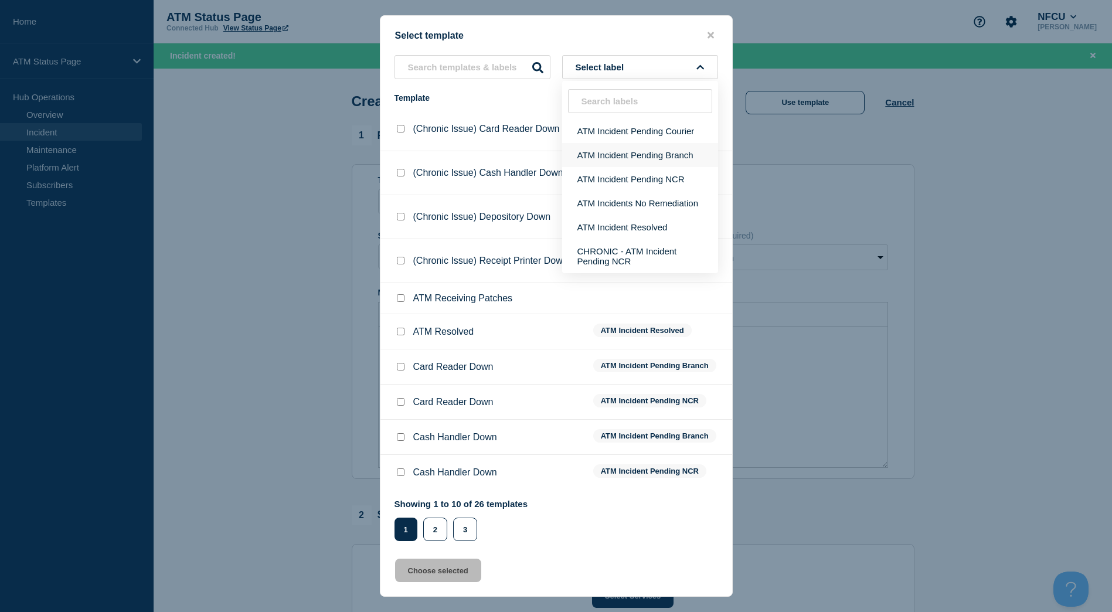
click at [671, 151] on button "ATM Incident Pending Branch" at bounding box center [640, 155] width 156 height 24
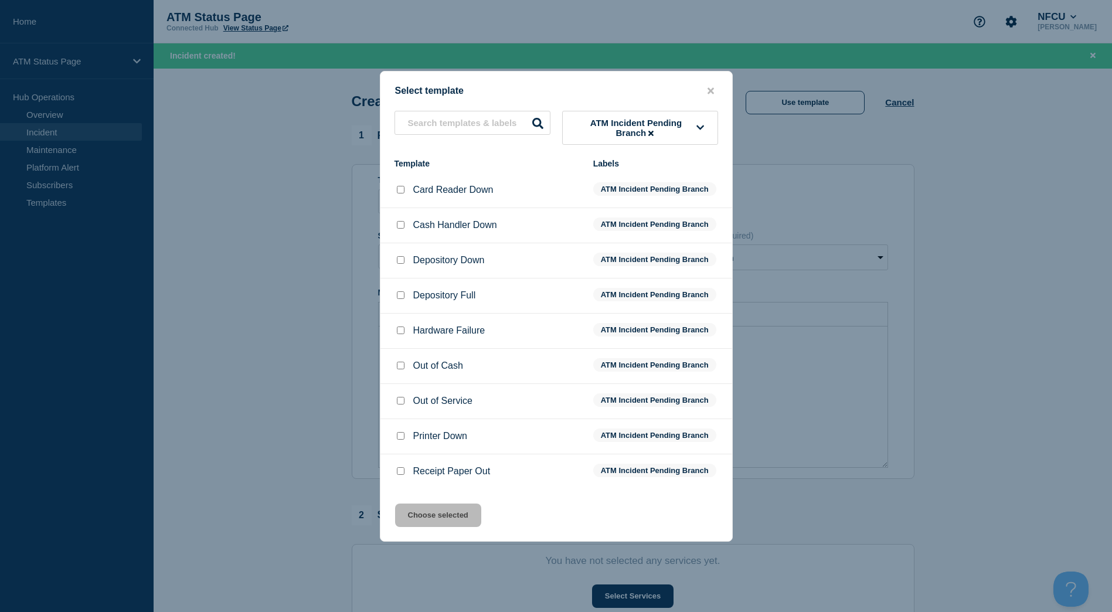
click at [402, 266] on div at bounding box center [401, 260] width 12 height 12
click at [400, 260] on input "Depository Down checkbox" at bounding box center [401, 260] width 8 height 8
checkbox input "true"
click at [407, 518] on button "Choose selected" at bounding box center [438, 515] width 86 height 23
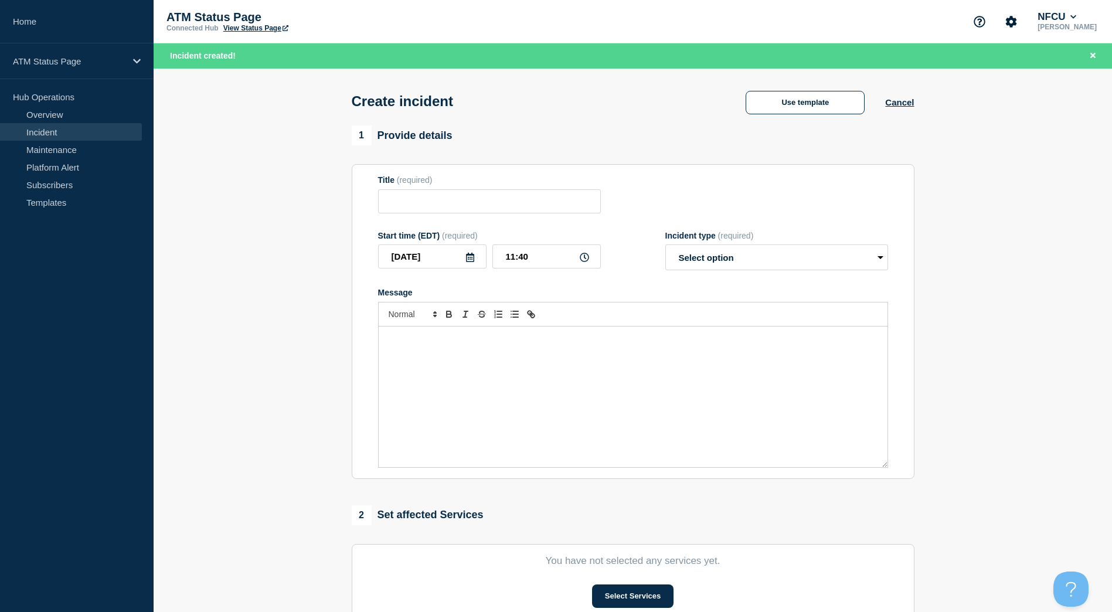
type input "Depository Down"
select select "identified"
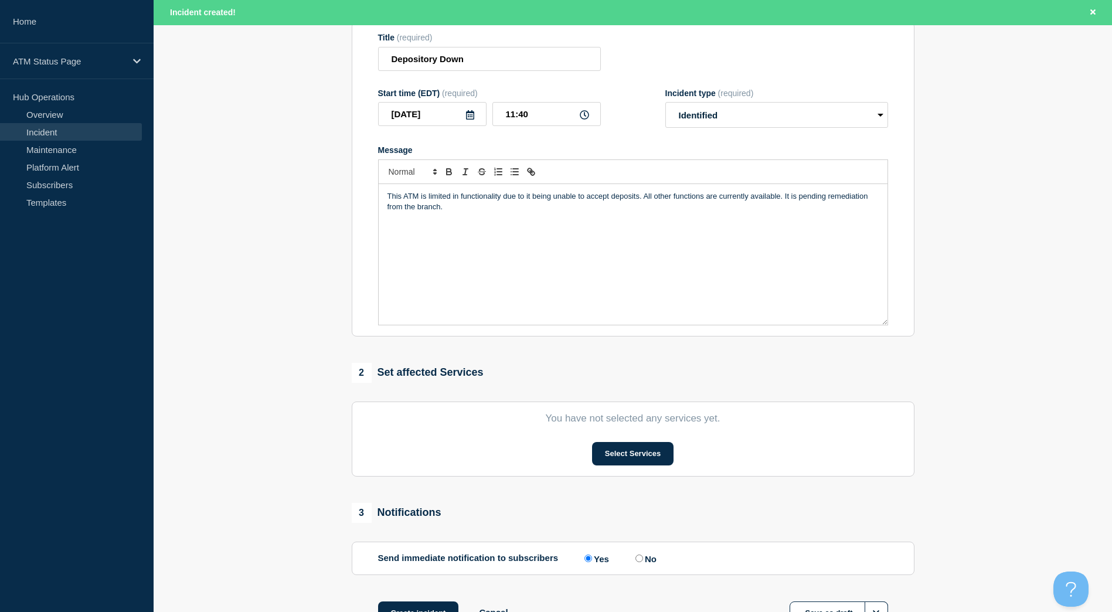
scroll to position [234, 0]
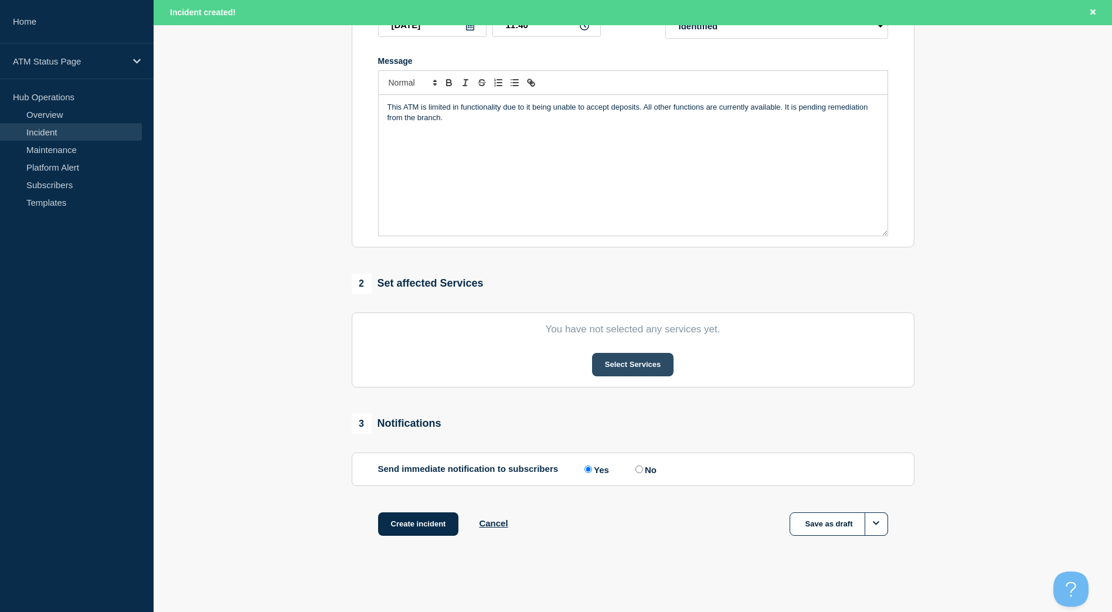
click at [659, 363] on button "Select Services" at bounding box center [632, 364] width 81 height 23
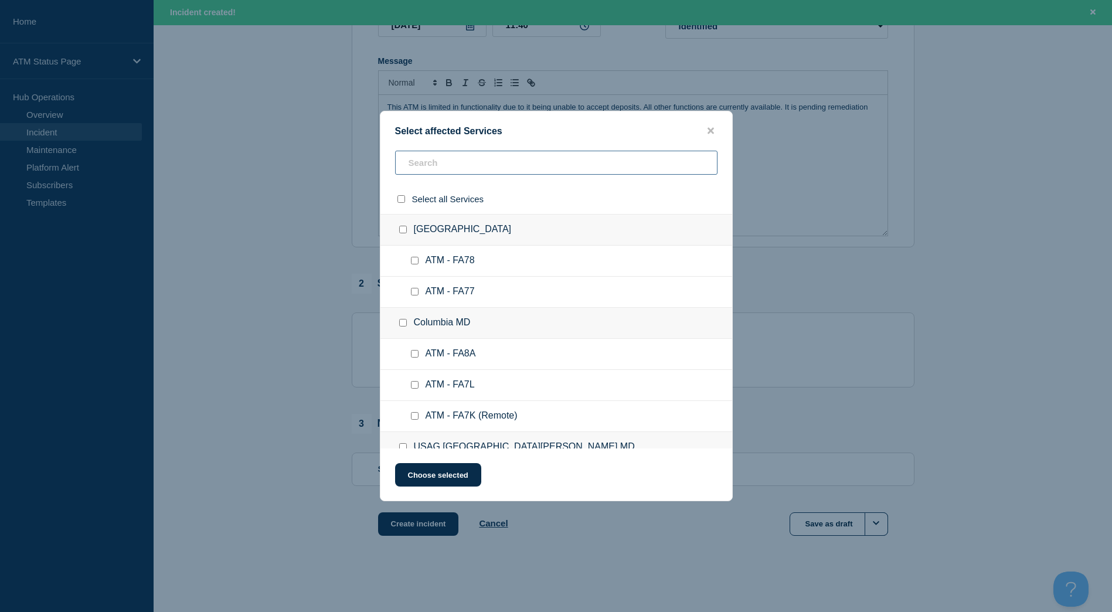
click at [545, 153] on input "text" at bounding box center [556, 163] width 322 height 24
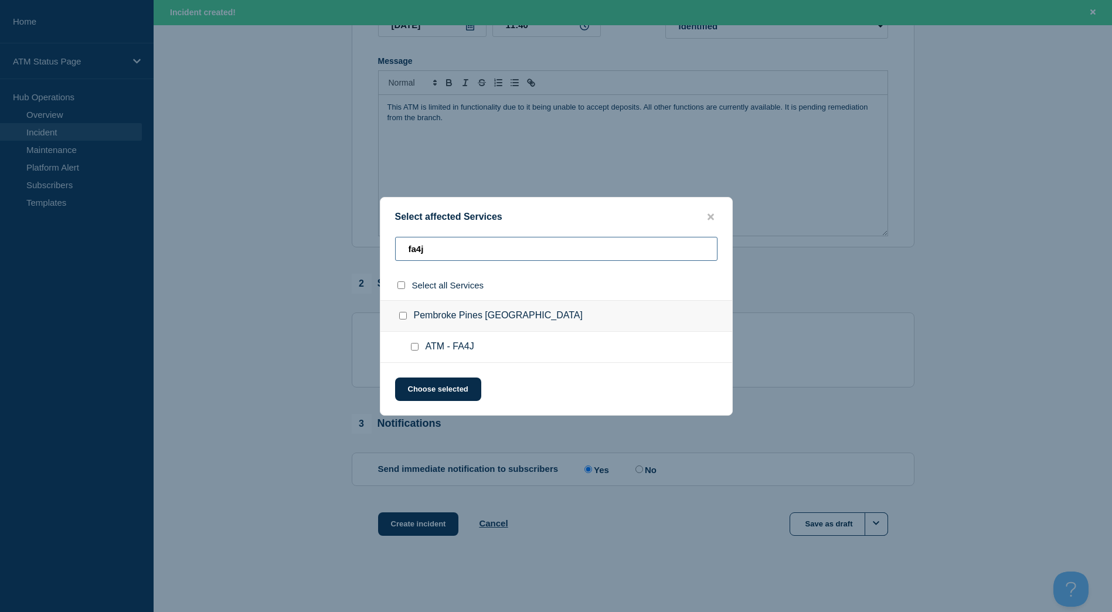
type input "fa4j"
click at [402, 310] on div "Pembroke Pines FL" at bounding box center [556, 316] width 352 height 32
click at [403, 312] on div at bounding box center [405, 316] width 17 height 12
click at [403, 317] on input "Pembroke Pines FL checkbox" at bounding box center [403, 316] width 8 height 8
checkbox input "true"
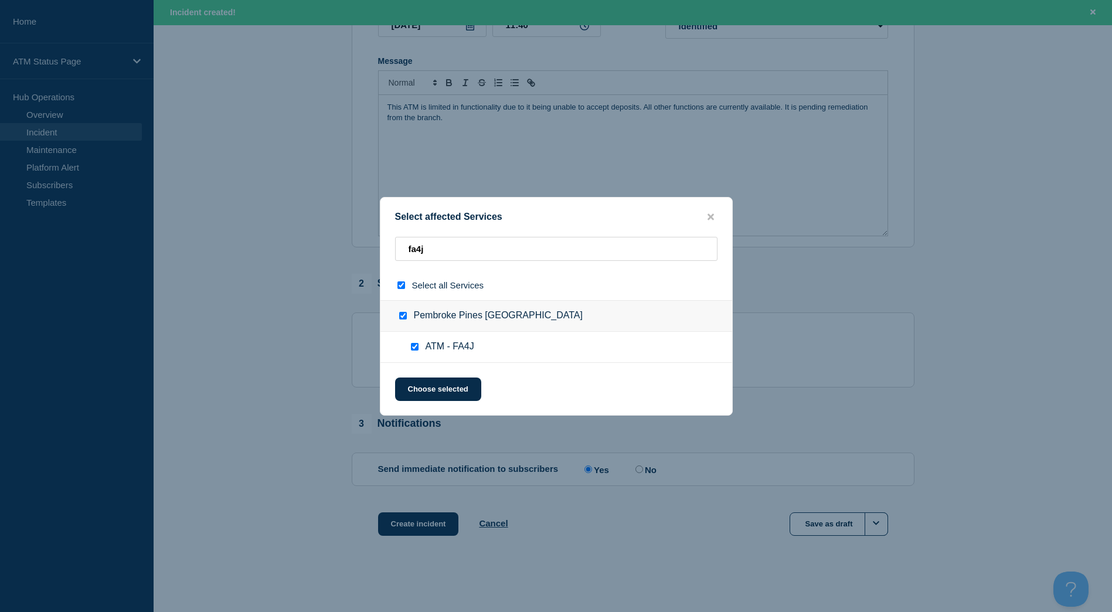
checkbox input "true"
click at [434, 372] on div "Select affected Services fa4j Select all Services Pembroke Pines FL ATM - FA4J …" at bounding box center [556, 306] width 353 height 219
click at [434, 380] on button "Choose selected" at bounding box center [438, 389] width 86 height 23
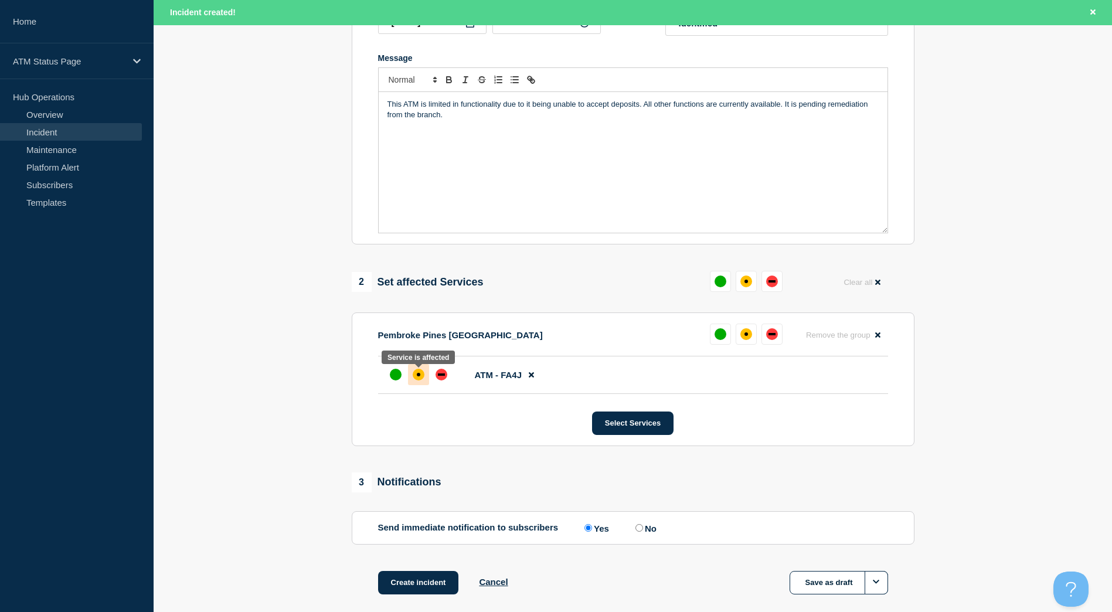
click at [421, 379] on div "affected" at bounding box center [419, 375] width 12 height 12
click at [437, 593] on button "Create incident" at bounding box center [418, 582] width 81 height 23
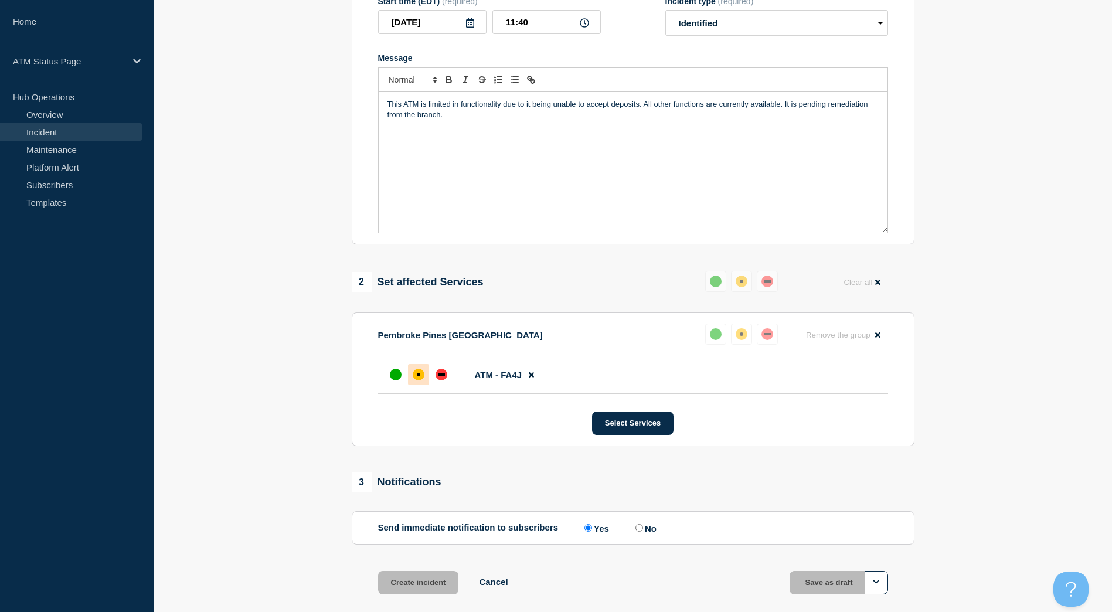
scroll to position [209, 0]
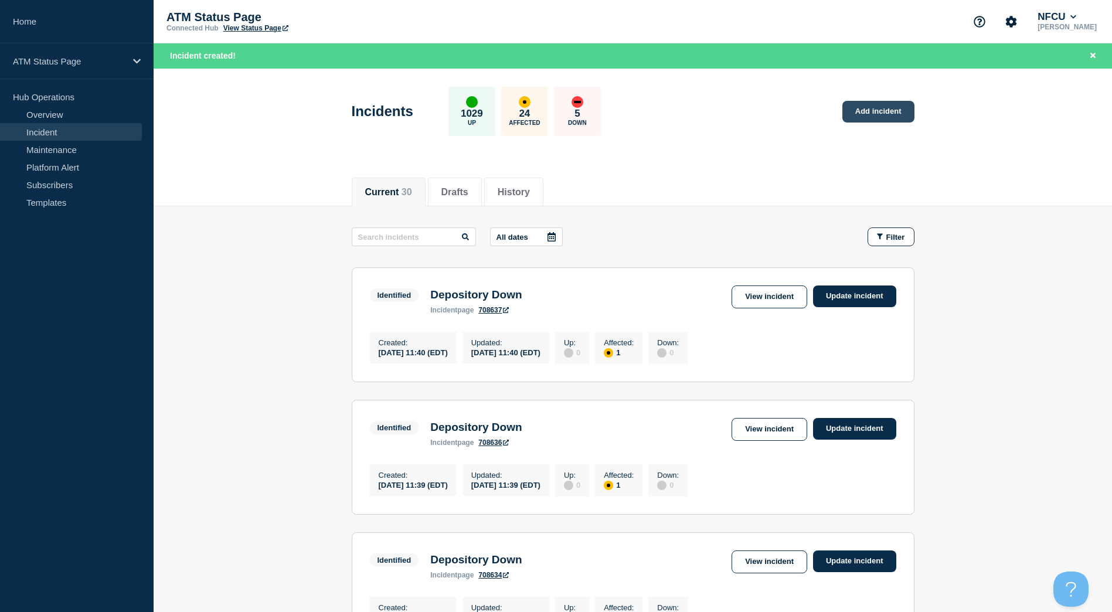
click at [868, 104] on link "Add incident" at bounding box center [878, 112] width 72 height 22
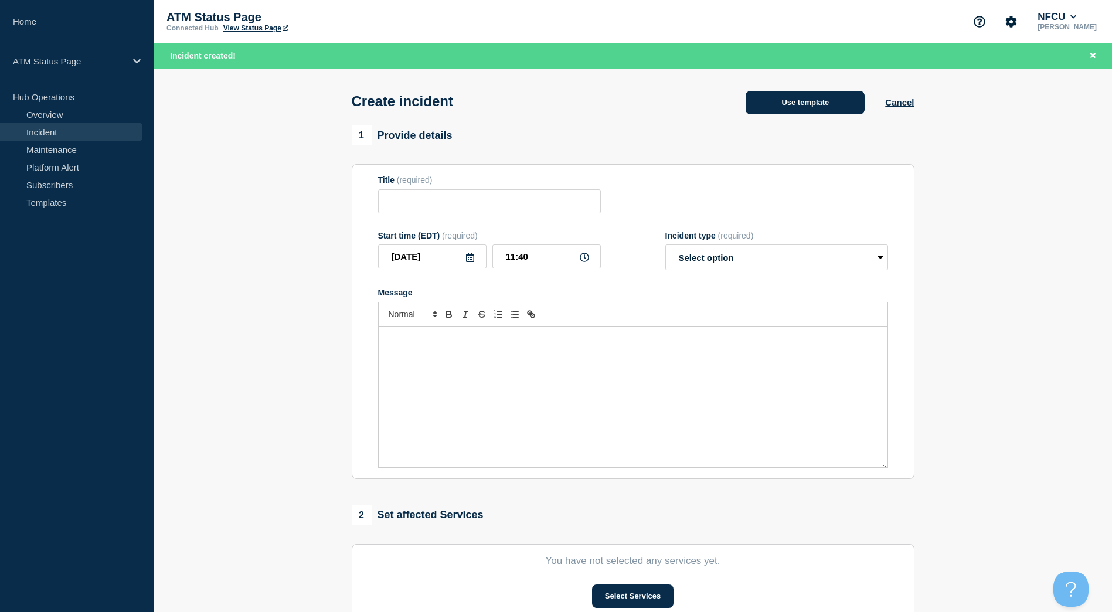
click at [802, 93] on button "Use template" at bounding box center [805, 102] width 119 height 23
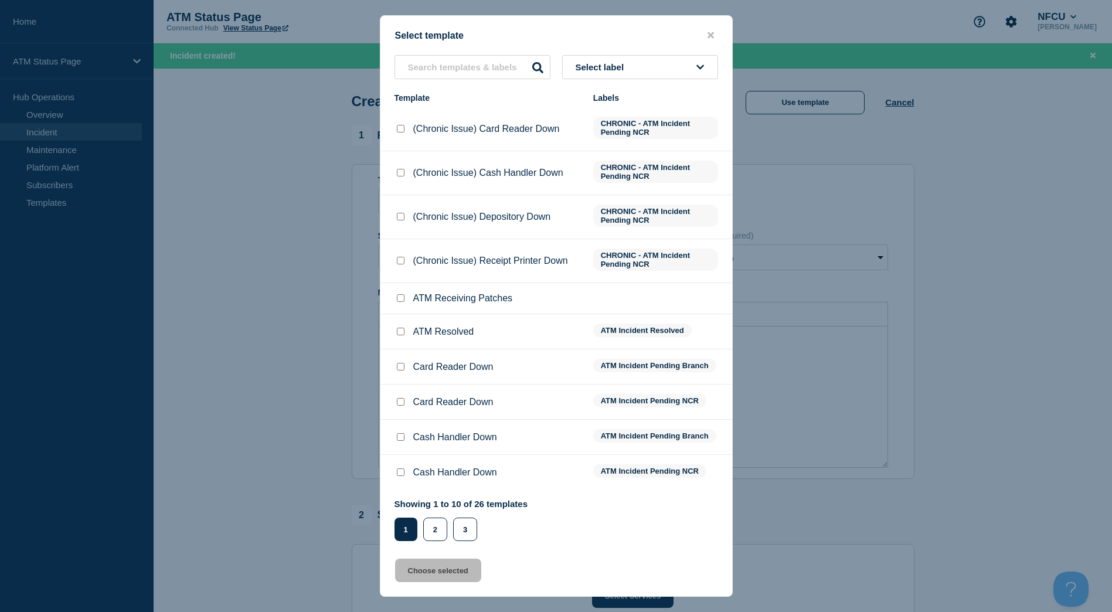
click at [696, 63] on icon at bounding box center [700, 67] width 8 height 9
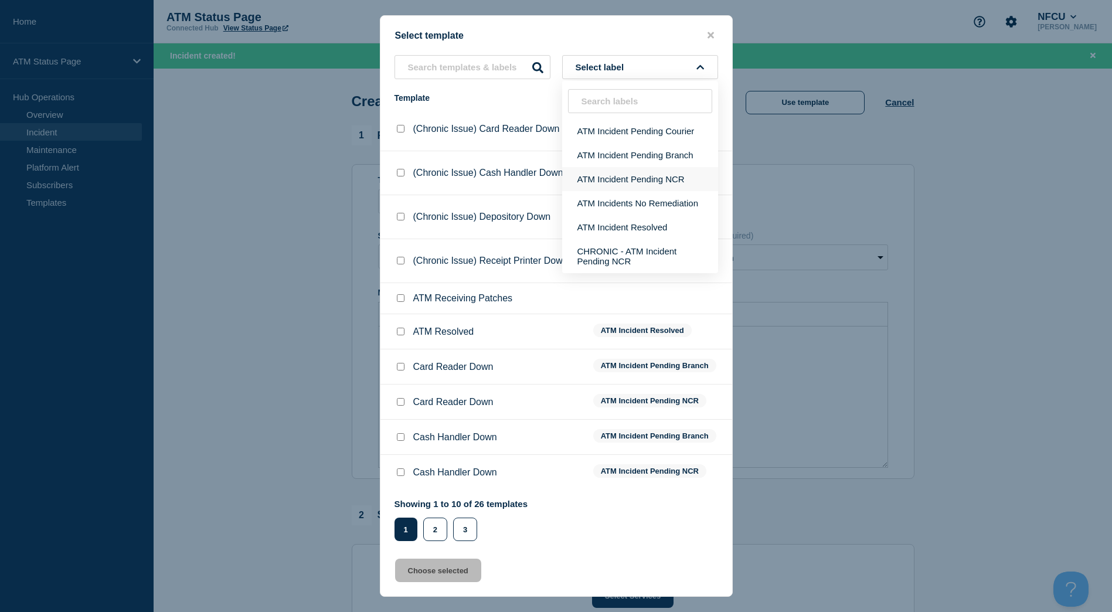
click at [661, 181] on button "ATM Incident Pending NCR" at bounding box center [640, 179] width 156 height 24
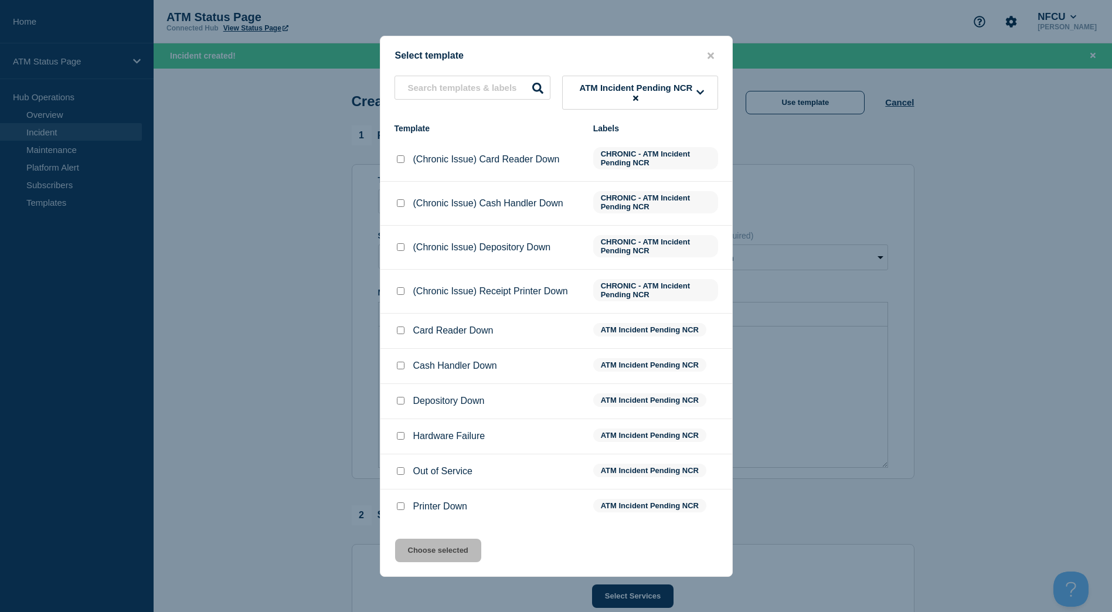
click at [402, 402] on input "Depository Down checkbox" at bounding box center [401, 401] width 8 height 8
checkbox input "true"
click at [455, 545] on button "Choose selected" at bounding box center [438, 550] width 86 height 23
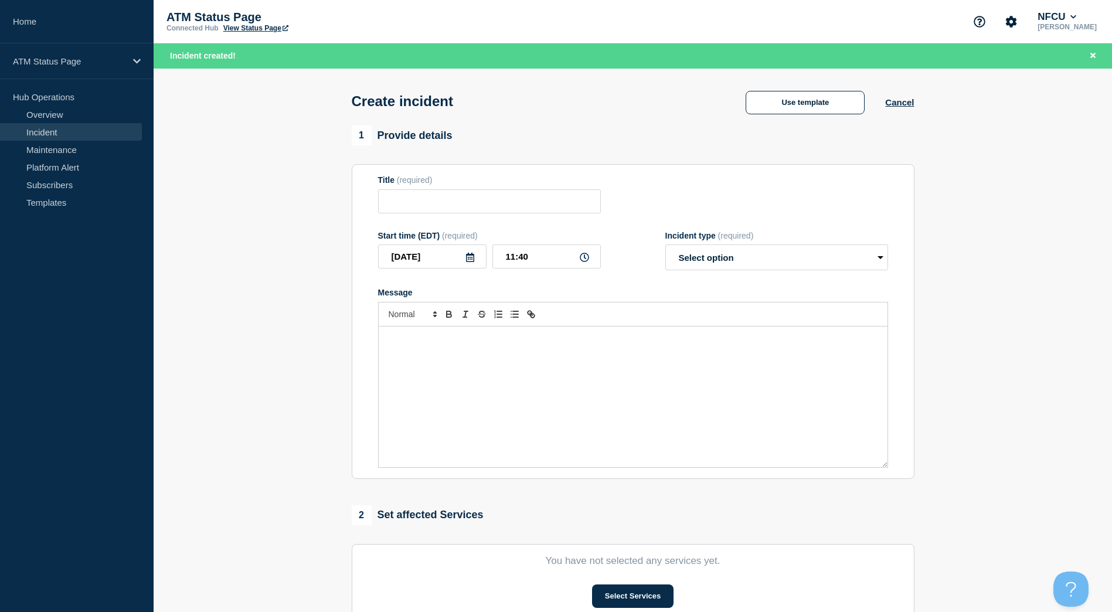
type input "Depository Down"
select select "identified"
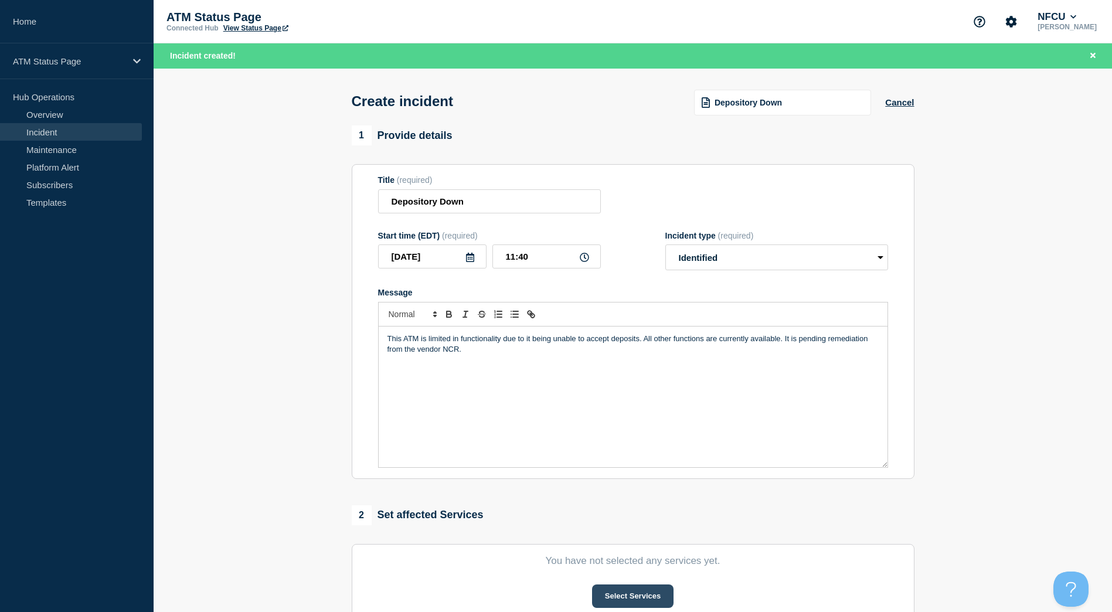
click at [634, 601] on button "Select Services" at bounding box center [632, 595] width 81 height 23
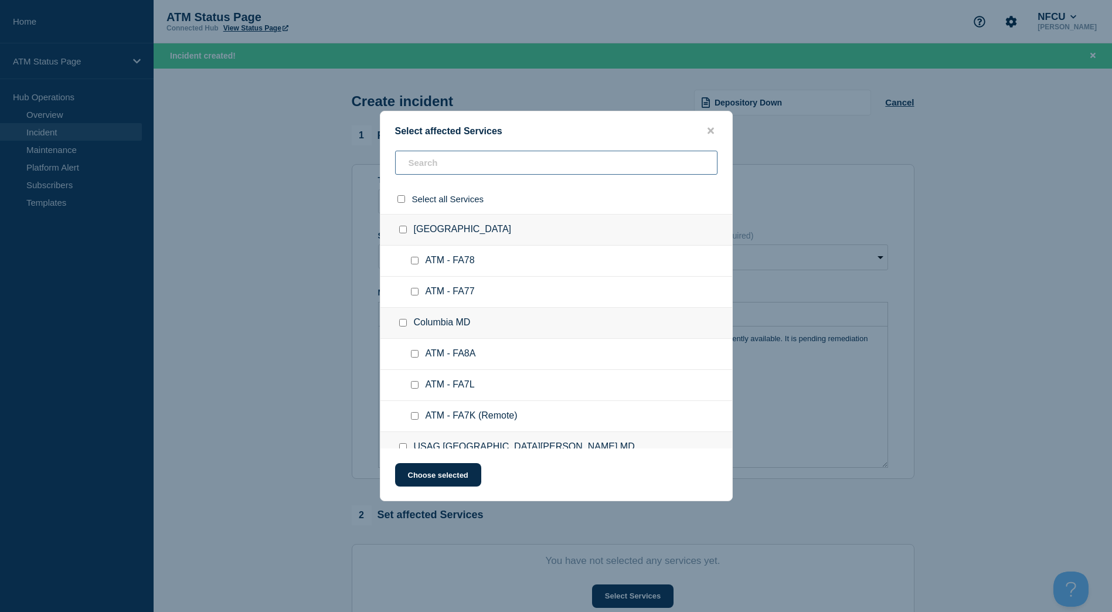
click at [560, 159] on input "text" at bounding box center [556, 163] width 322 height 24
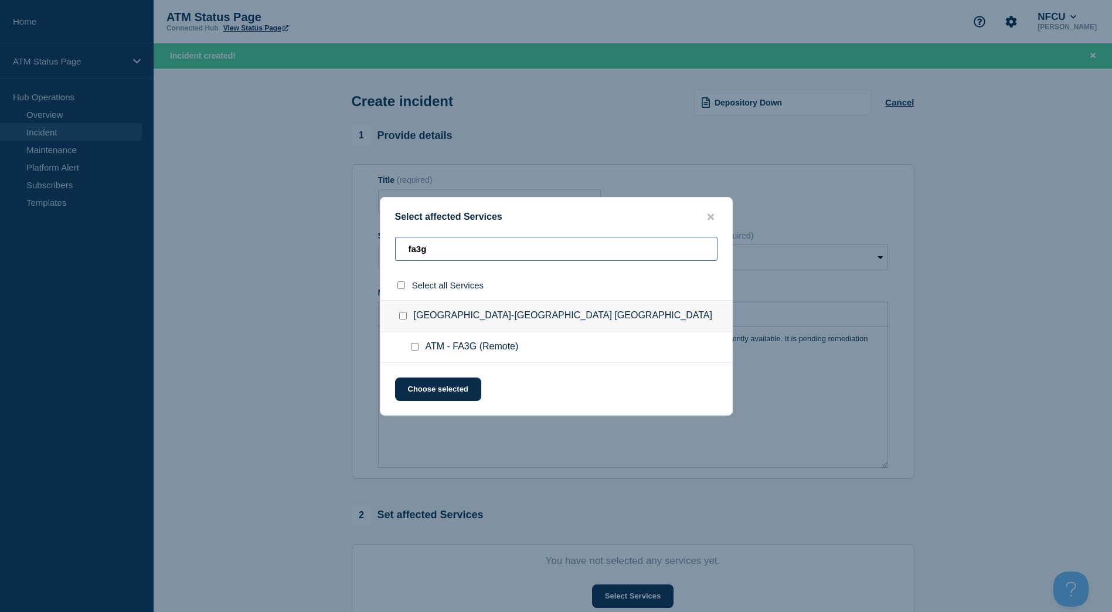
type input "fa3g"
click at [403, 315] on input "River City-Jacksonville FL checkbox" at bounding box center [403, 316] width 8 height 8
checkbox input "true"
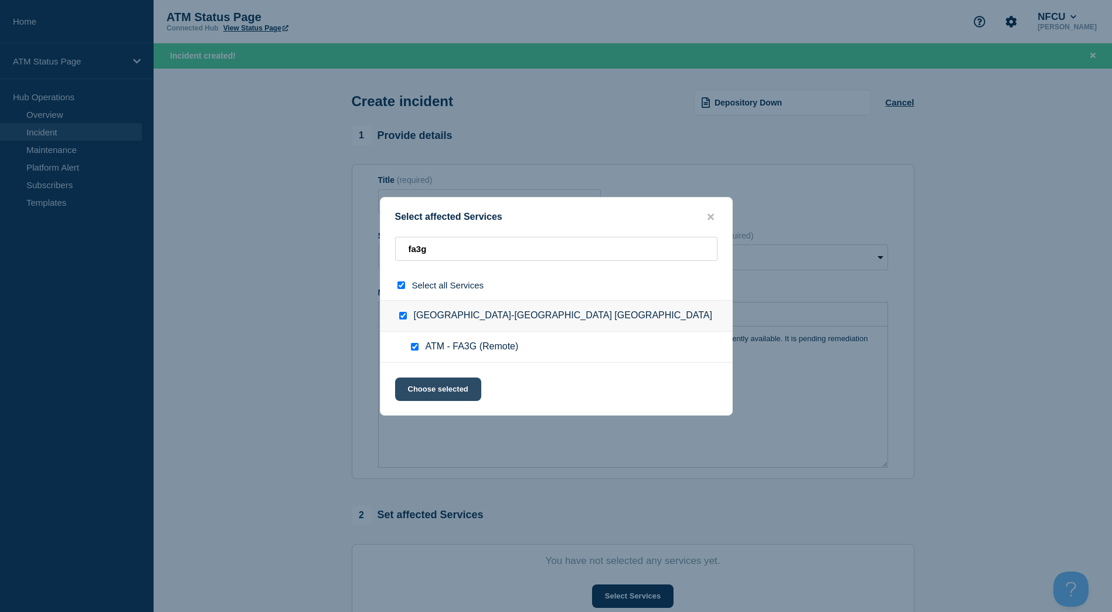
click at [438, 383] on button "Choose selected" at bounding box center [438, 389] width 86 height 23
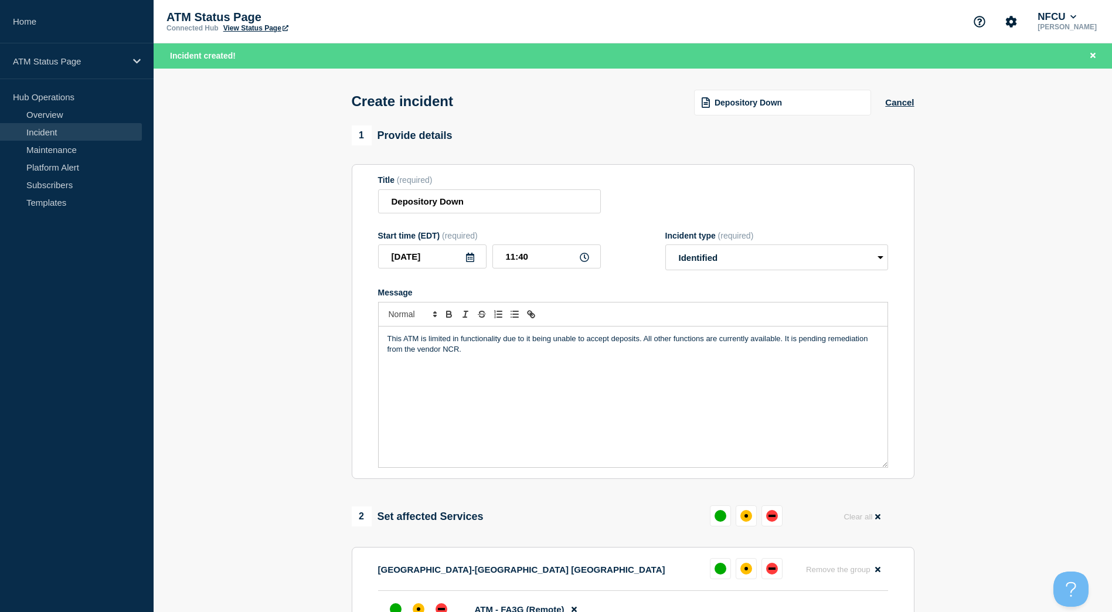
drag, startPoint x: 913, startPoint y: 210, endPoint x: 938, endPoint y: 253, distance: 50.0
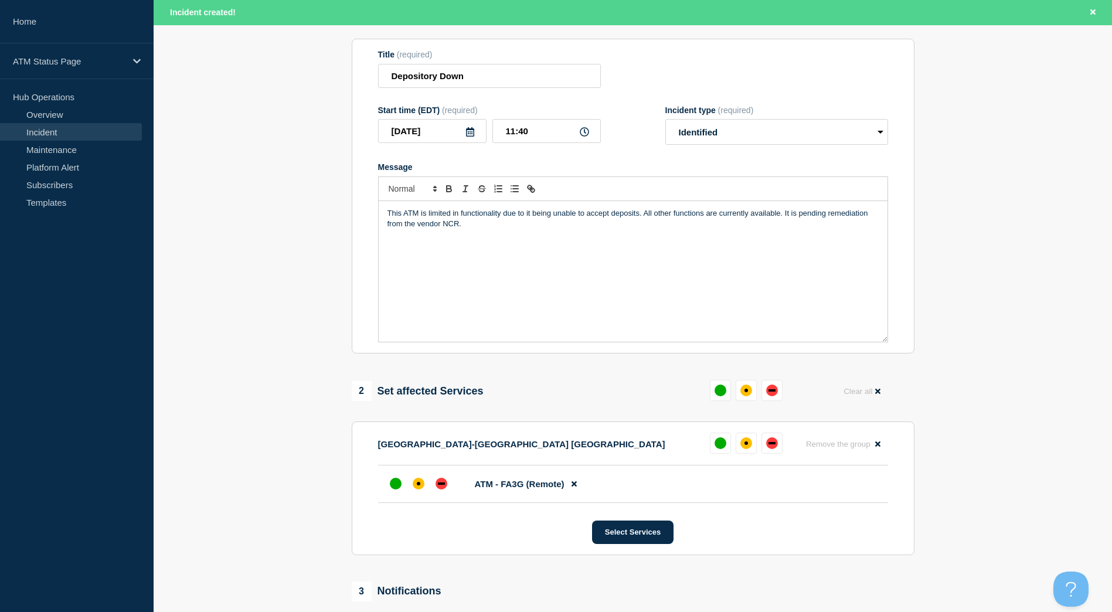
scroll to position [296, 0]
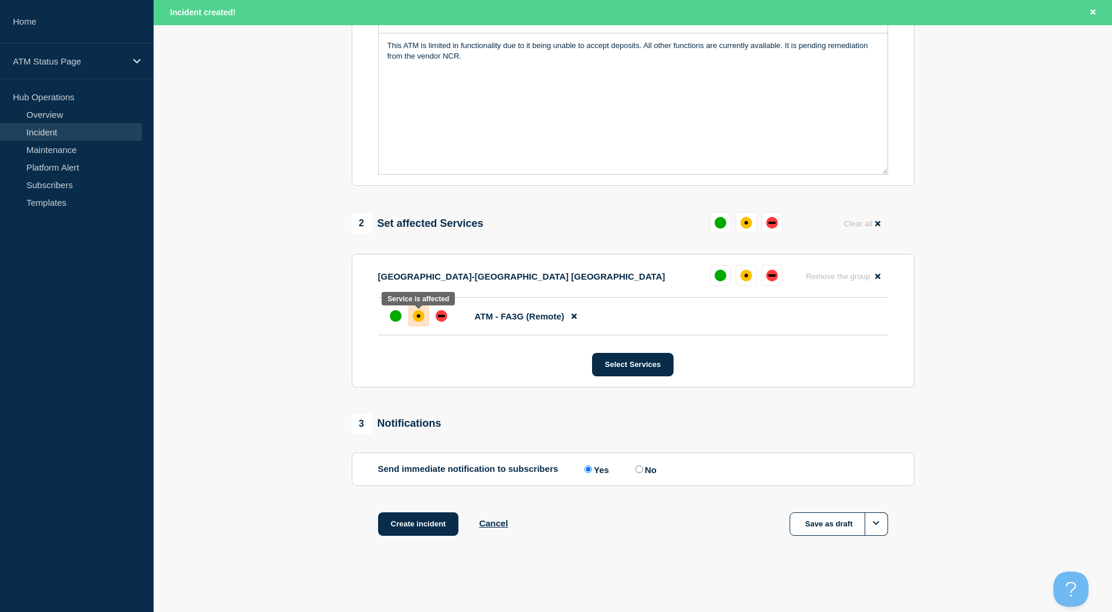
click at [424, 321] on div at bounding box center [418, 315] width 21 height 21
click at [412, 522] on button "Create incident" at bounding box center [418, 523] width 81 height 23
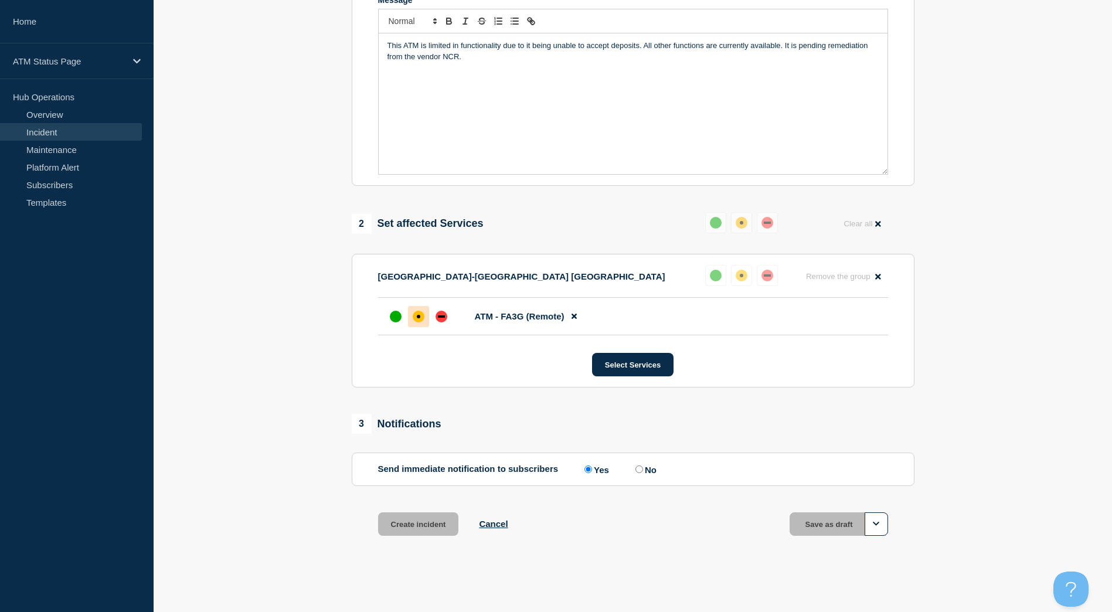
scroll to position [271, 0]
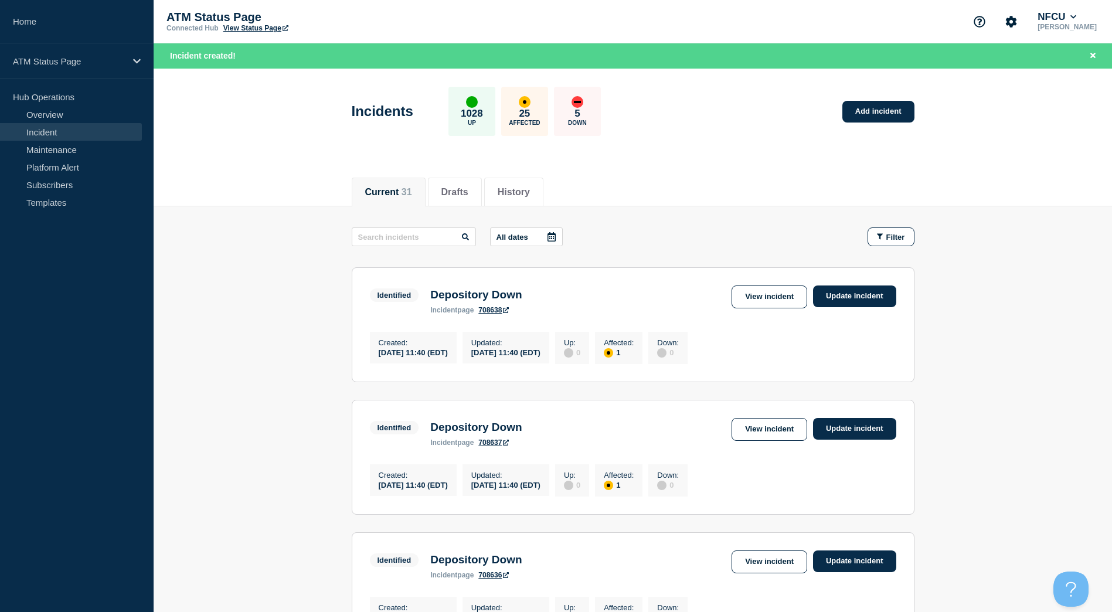
drag, startPoint x: 264, startPoint y: 193, endPoint x: 269, endPoint y: 206, distance: 14.5
click at [264, 193] on div "Current 31 Drafts History" at bounding box center [633, 186] width 958 height 40
click at [695, 123] on div "Incidents 1028 Up 25 Affected 5 Down Add incident" at bounding box center [632, 108] width 589 height 72
